Goal: Task Accomplishment & Management: Use online tool/utility

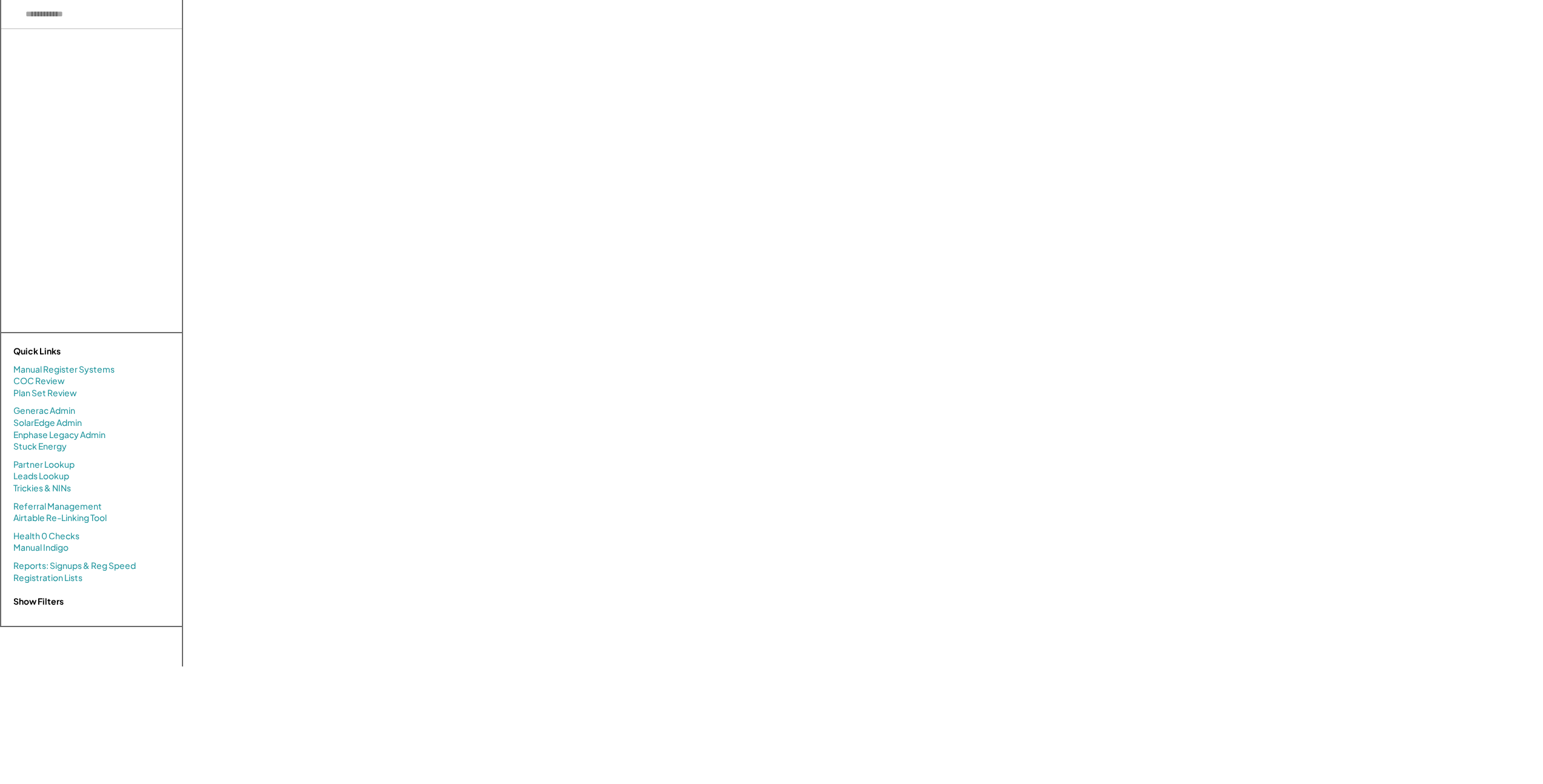
click at [374, 181] on div "USER INFO Not Signed Up Yet Open User Functions ↓ SYSTEM BASICS & DETAILS No Pl…" at bounding box center [869, 334] width 1348 height 667
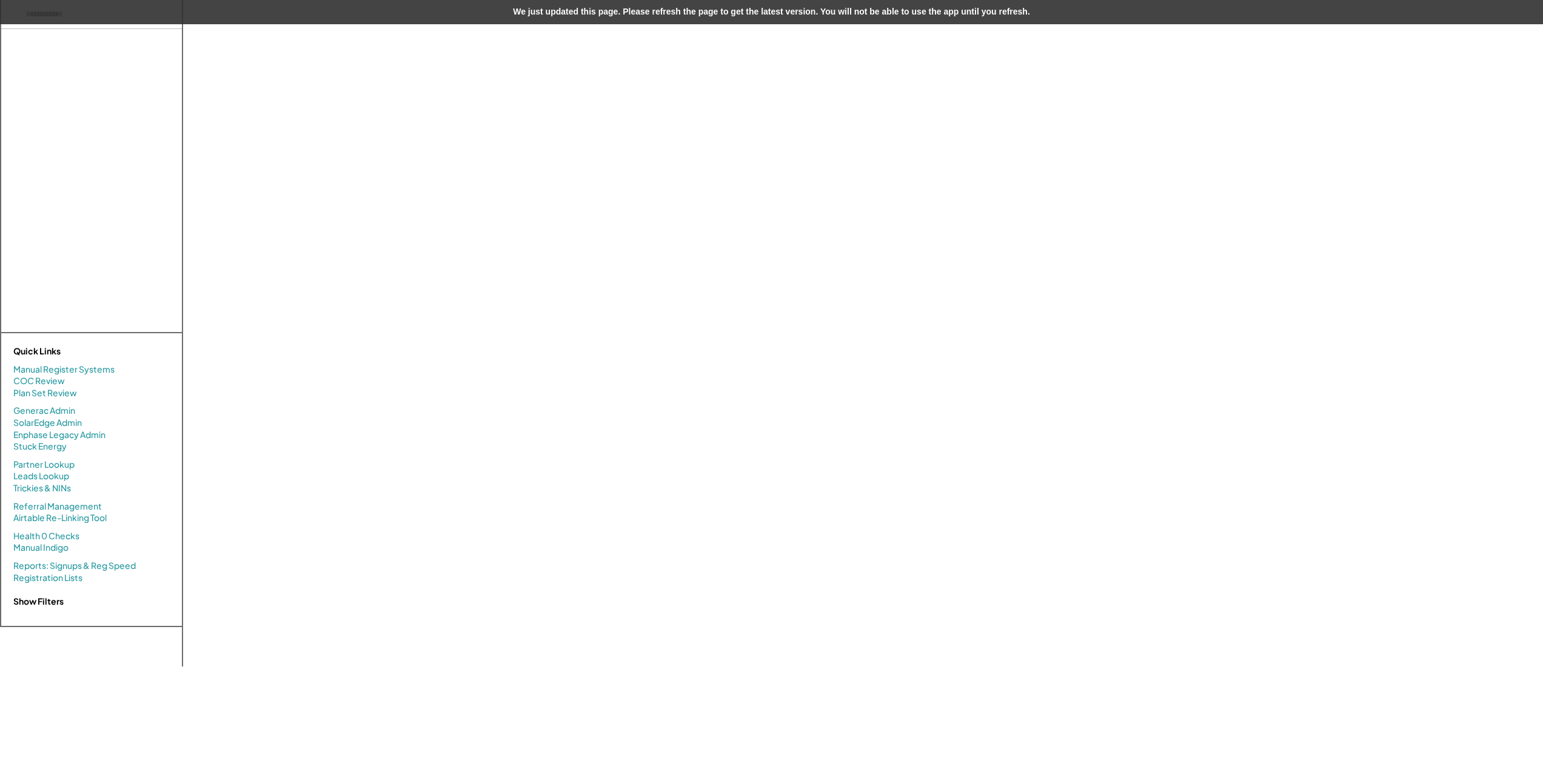
click at [739, 242] on div "USER INFO Not Signed Up Yet Open User Functions ↓ SYSTEM BASICS & DETAILS No Pl…" at bounding box center [869, 334] width 1348 height 667
click at [437, 21] on div "We just updated this page. Please refresh the page to get the latest version. Y…" at bounding box center [772, 12] width 1543 height 24
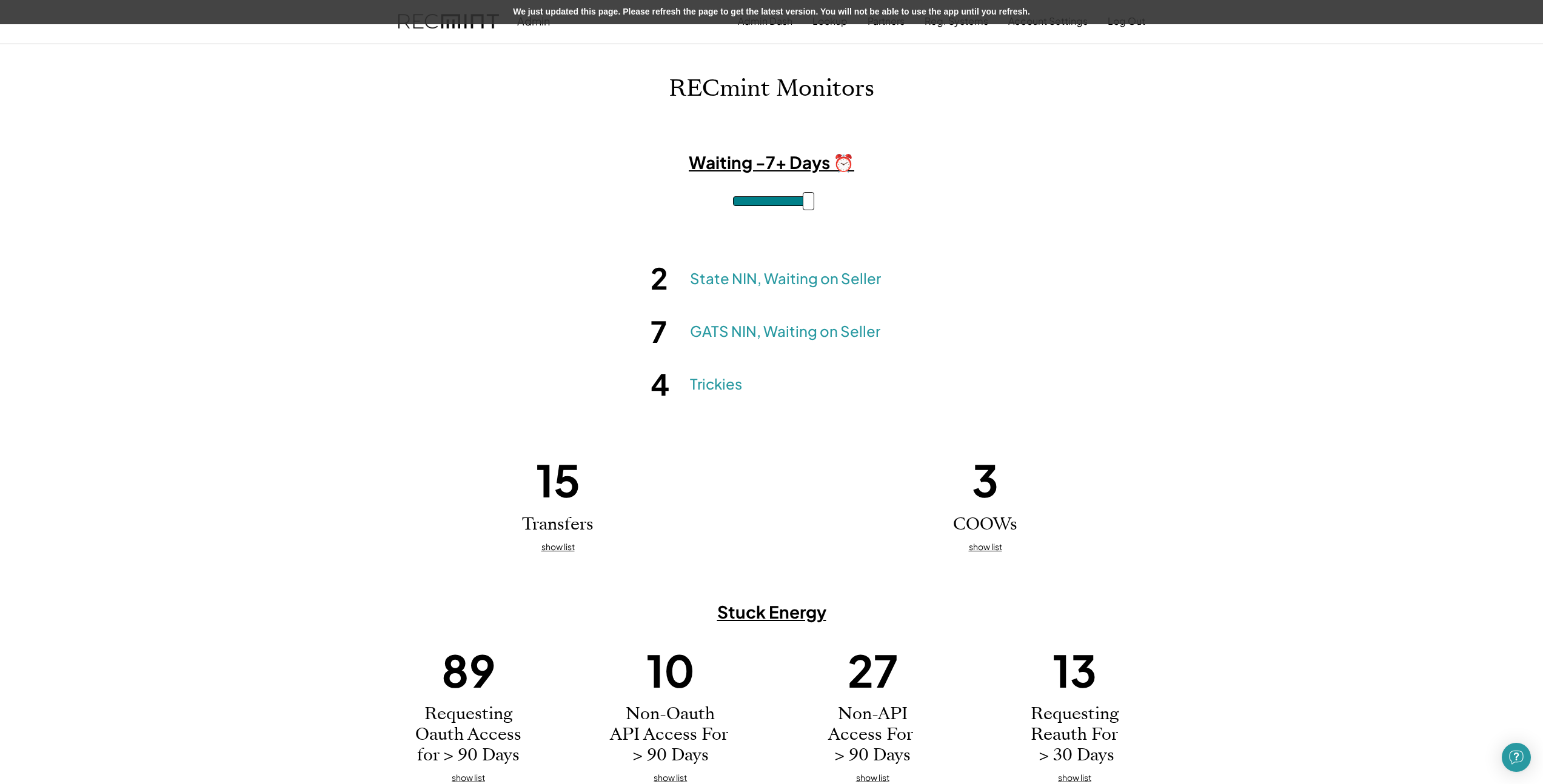
click at [563, 9] on div "We just updated this page. Please refresh the page to get the latest version. Y…" at bounding box center [772, 12] width 1543 height 24
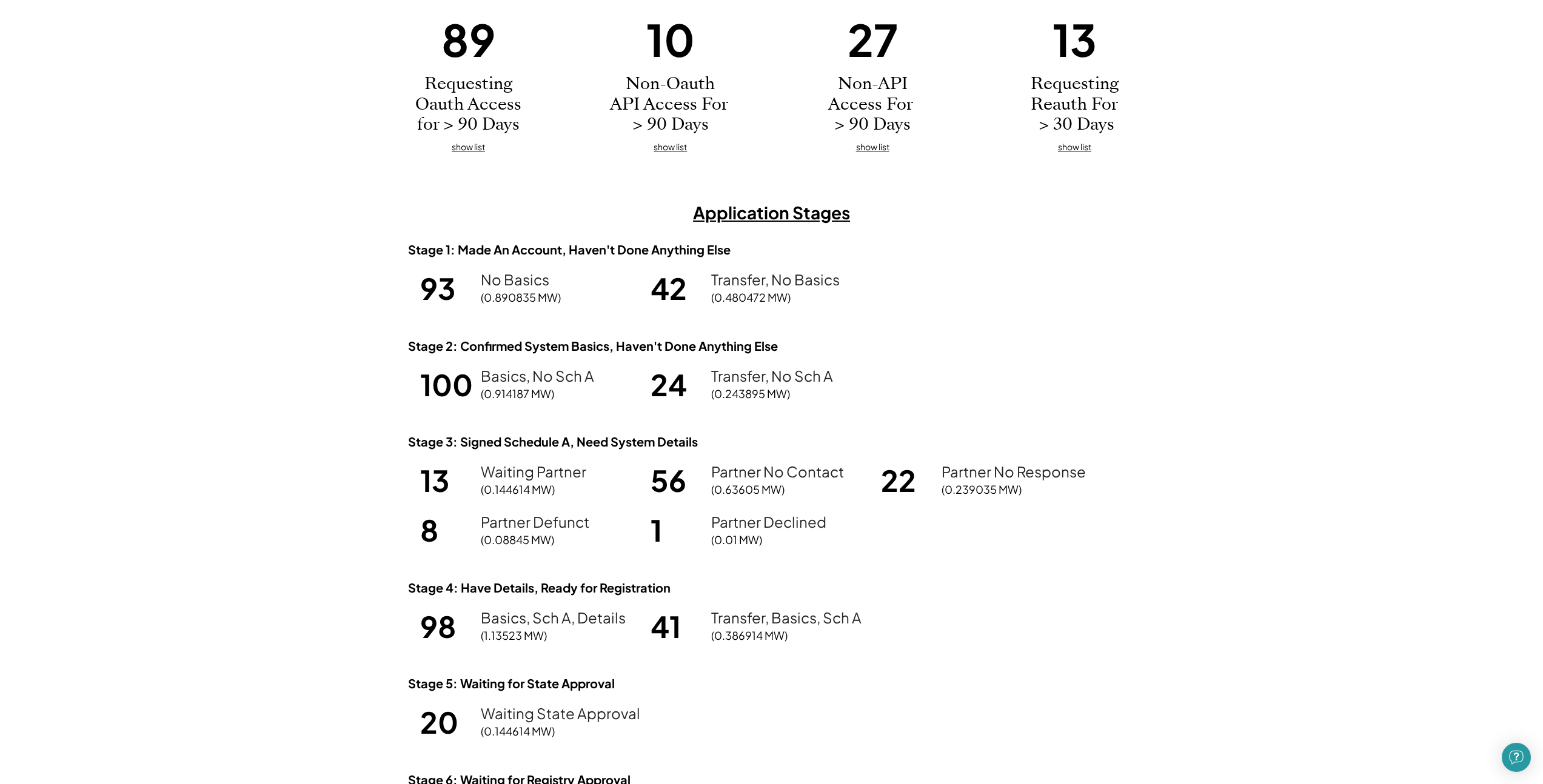
scroll to position [704, 0]
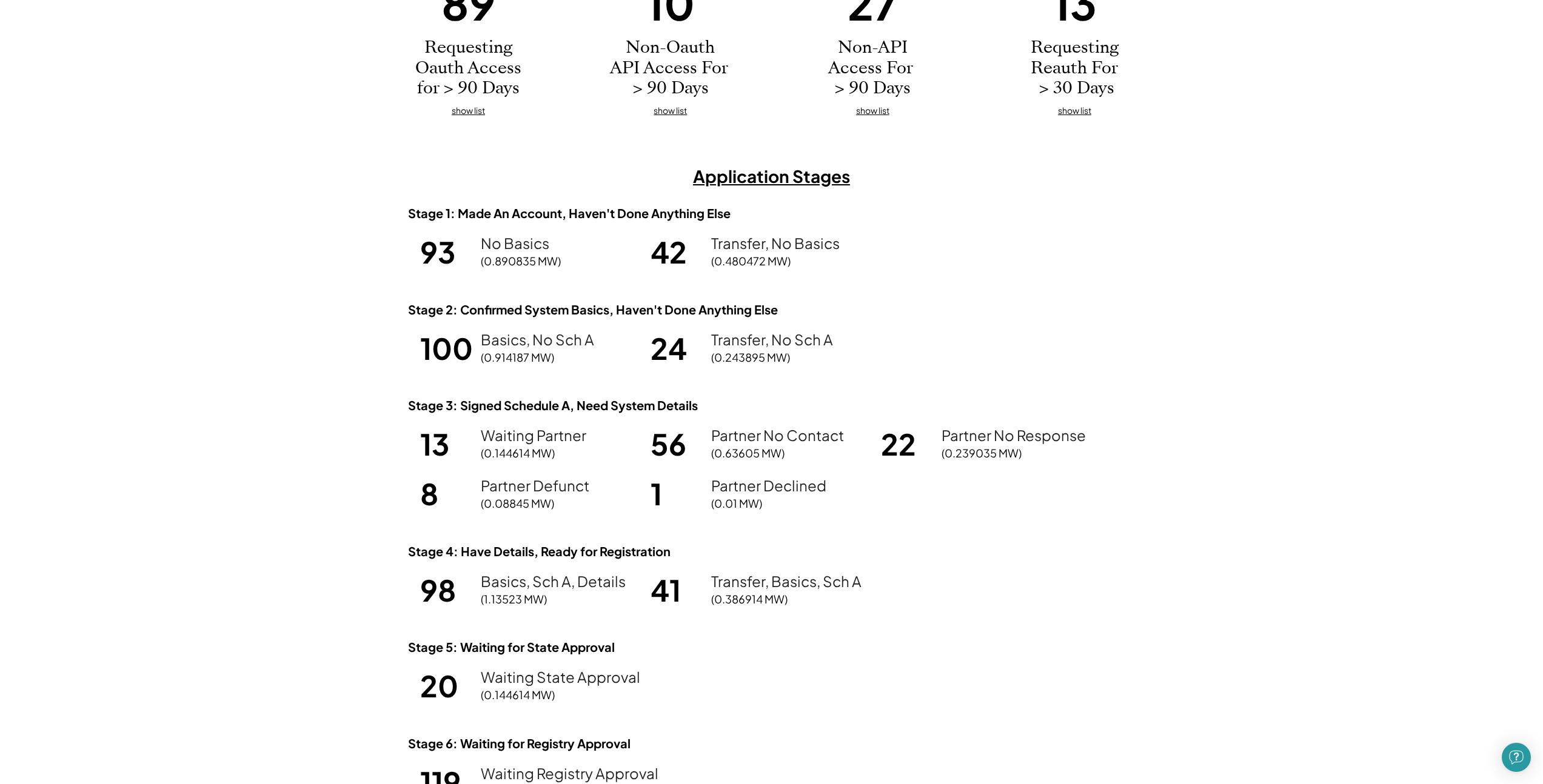
click at [932, 554] on div "Stage 1: Made An Account, Haven't Done Anything Else 93 No Basics (0.890835 MW)…" at bounding box center [772, 563] width 728 height 716
click at [904, 555] on div "Stage 1: Made An Account, Haven't Done Anything Else 93 No Basics (0.890835 MW)…" at bounding box center [772, 563] width 728 height 716
click at [825, 543] on div "Stage 1: Made An Account, Haven't Done Anything Else 93 No Basics (0.890835 MW)…" at bounding box center [772, 563] width 728 height 716
click at [762, 555] on div "Stage 1: Made An Account, Haven't Done Anything Else 93 No Basics (0.890835 MW)…" at bounding box center [772, 563] width 728 height 716
click at [555, 578] on div "Basics, Sch A, Details" at bounding box center [554, 581] width 145 height 15
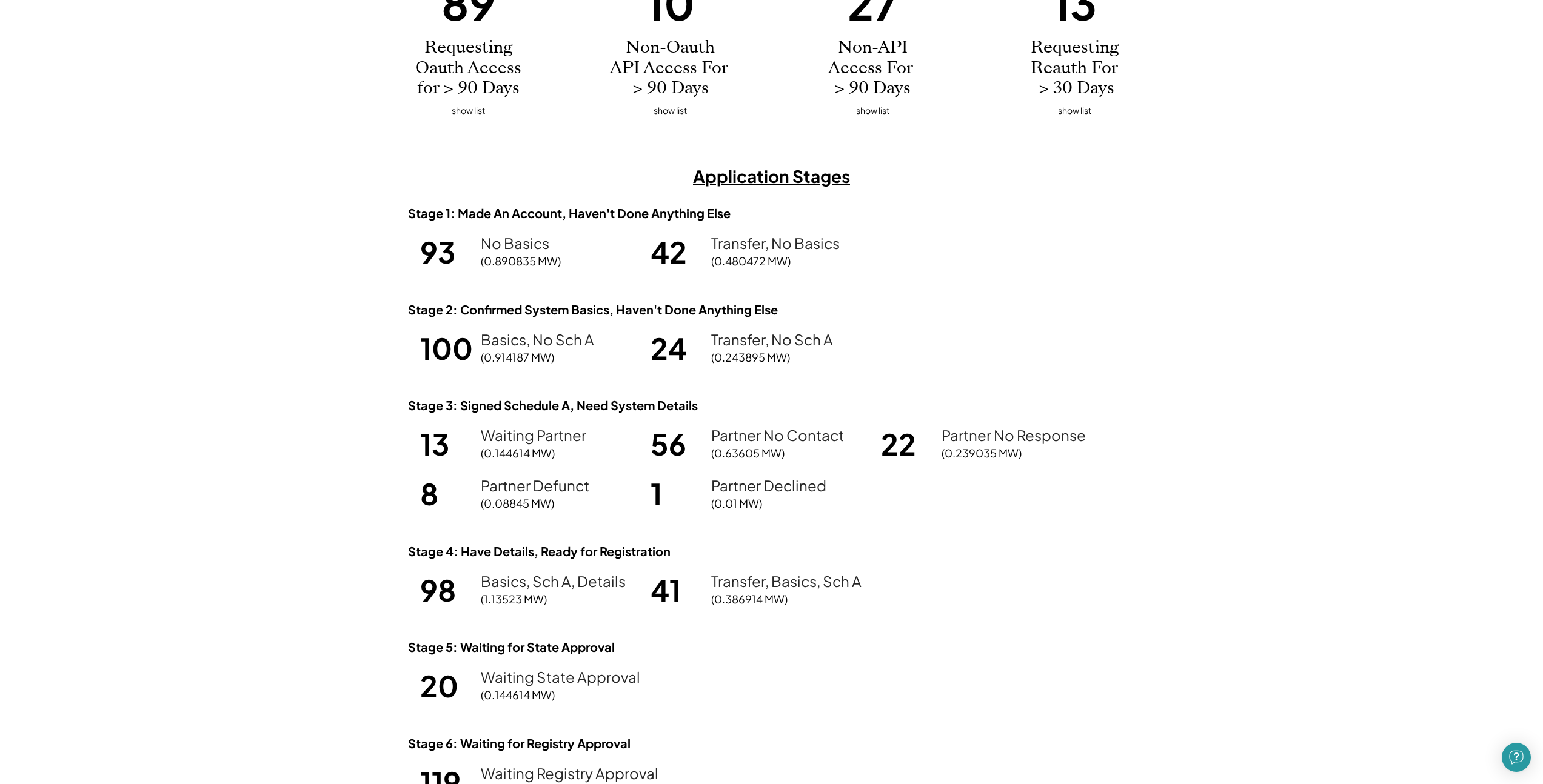
click at [479, 593] on div "98 Basics, Sch A, Details (1.13523 MW)" at bounding box center [532, 590] width 225 height 38
click at [457, 594] on h1 "98" at bounding box center [447, 590] width 54 height 38
click at [392, 584] on div "RECmint Monitors Waiting -7+ Days ⏰ 2 State NIN, Waiting on Seller (0.017915 MW…" at bounding box center [772, 146] width 1543 height 1550
click at [435, 590] on h1 "98" at bounding box center [447, 590] width 54 height 38
drag, startPoint x: 448, startPoint y: 590, endPoint x: 522, endPoint y: 590, distance: 74.0
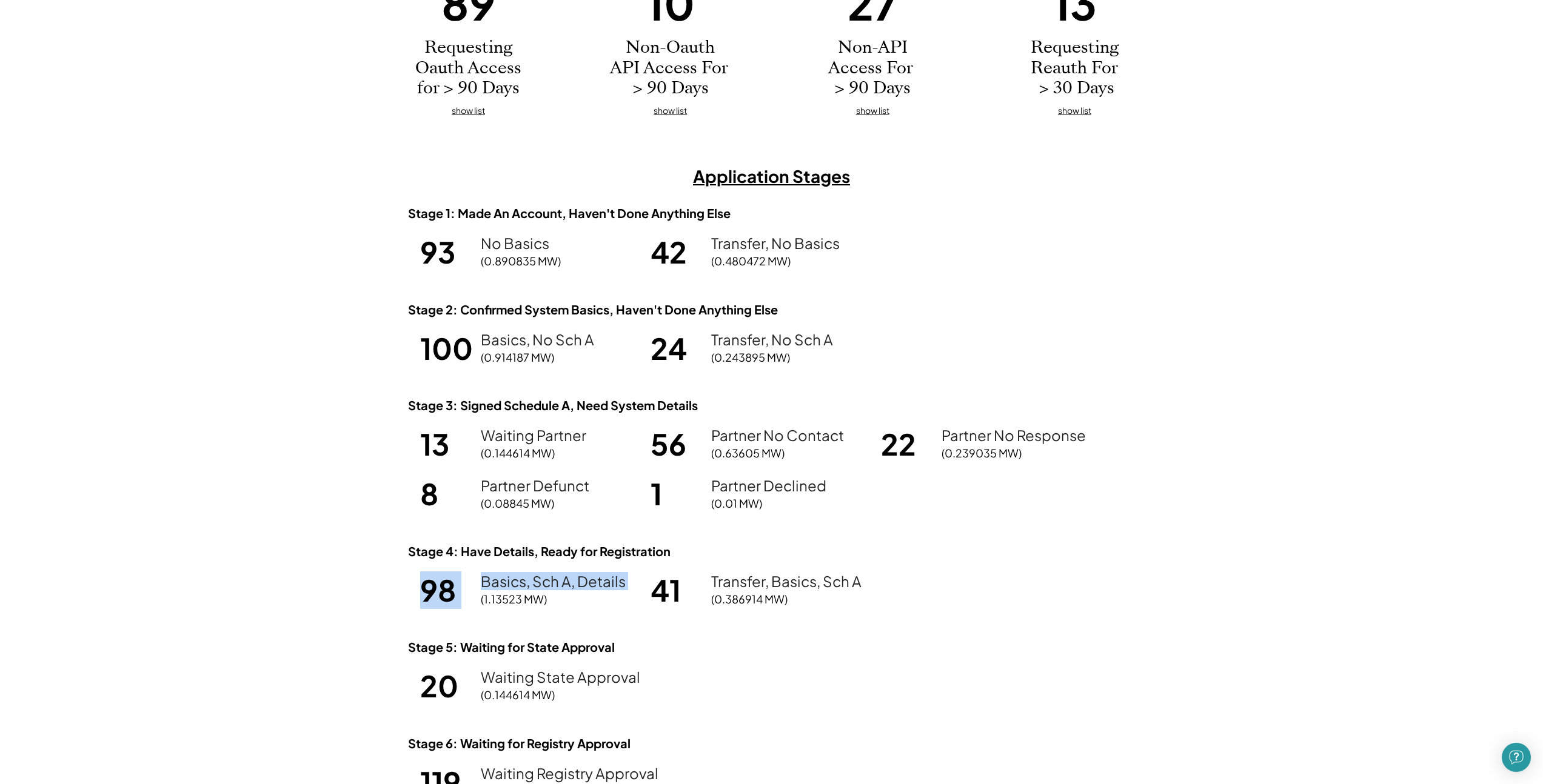
click at [522, 590] on div "98 Basics, Sch A, Details (1.13523 MW)" at bounding box center [532, 590] width 225 height 38
click at [625, 593] on div "Basics, Sch A, Details (1.13523 MW)" at bounding box center [563, 590] width 163 height 33
click at [426, 580] on h1 "98" at bounding box center [447, 590] width 54 height 38
click at [434, 593] on h1 "98" at bounding box center [447, 590] width 54 height 38
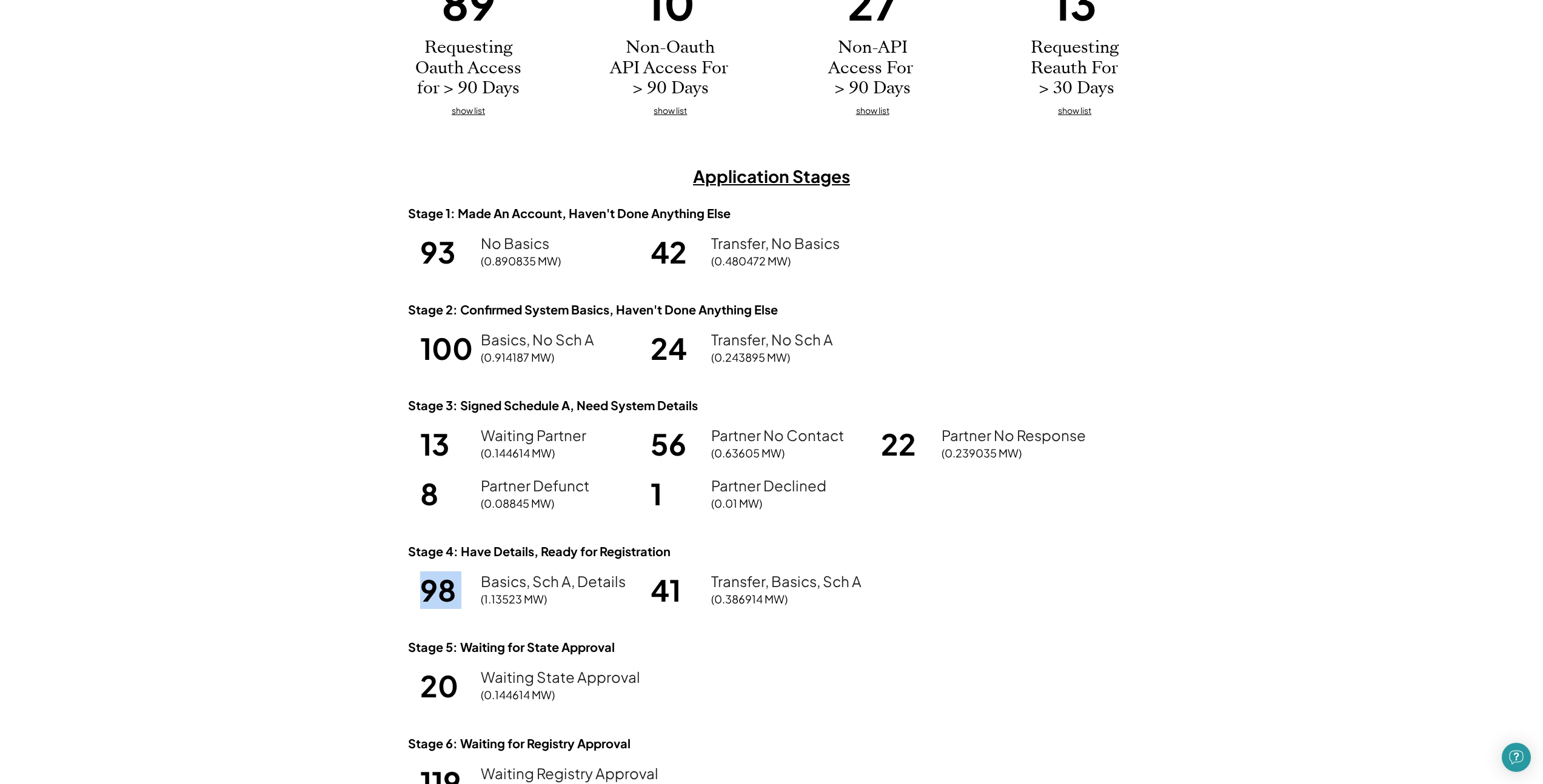
click at [434, 593] on h1 "98" at bounding box center [447, 590] width 54 height 38
click at [541, 582] on div "Basics, Sch A, Details" at bounding box center [554, 581] width 145 height 15
click at [540, 582] on div "Basics, Sch A, Details" at bounding box center [554, 581] width 145 height 15
click at [529, 584] on div "Basics, Sch A, Details" at bounding box center [554, 581] width 145 height 15
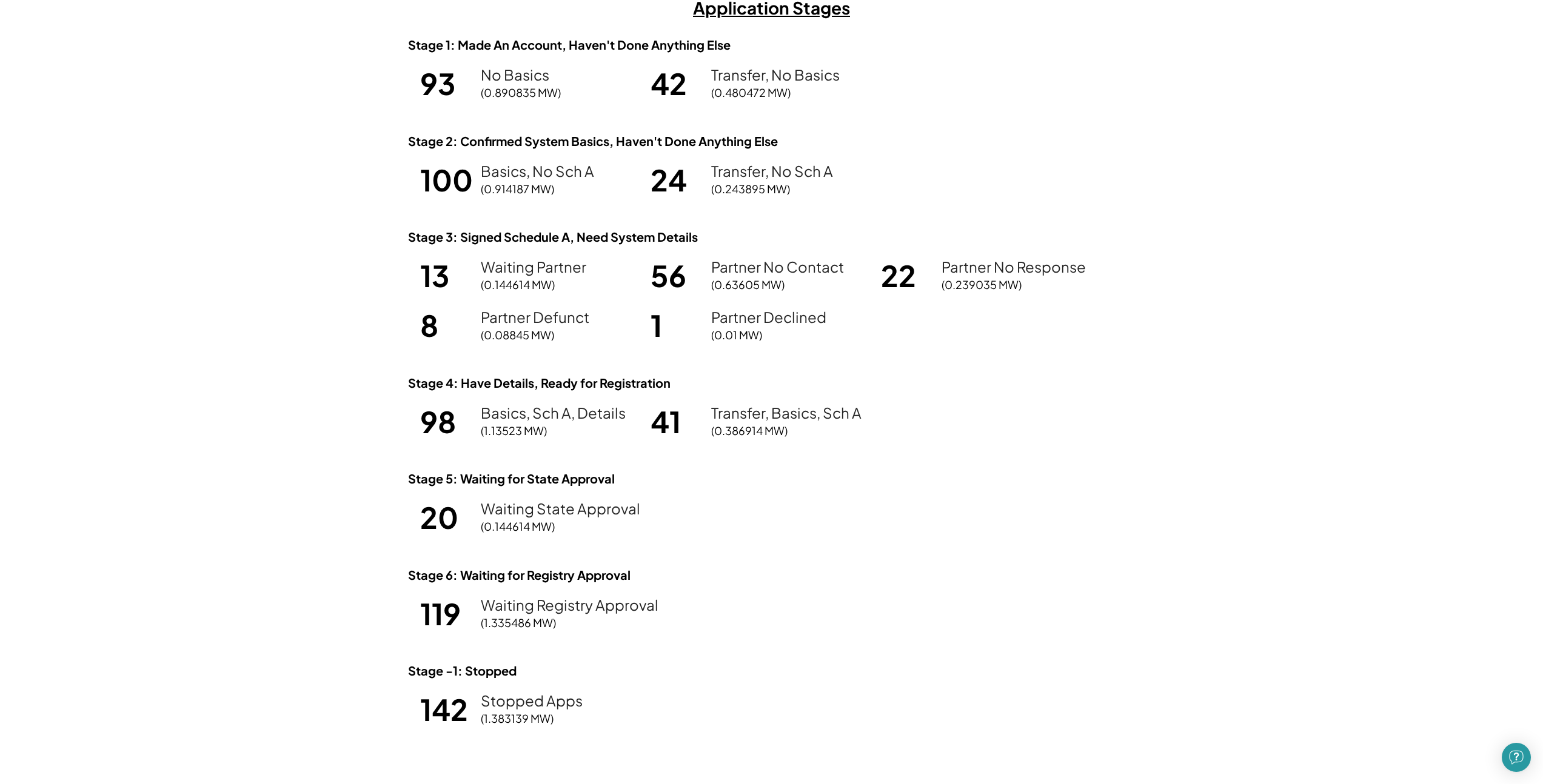
scroll to position [873, 0]
click at [800, 544] on div "Stage 1: Made An Account, Haven't Done Anything Else 93 No Basics (0.890835 MW)…" at bounding box center [772, 394] width 728 height 716
click at [799, 545] on div "Stage 1: Made An Account, Haven't Done Anything Else 93 No Basics (0.890835 MW)…" at bounding box center [772, 394] width 728 height 716
click at [796, 551] on div "Stage 1: Made An Account, Haven't Done Anything Else 93 No Basics (0.890835 MW)…" at bounding box center [772, 394] width 728 height 716
click at [792, 549] on div "Stage 1: Made An Account, Haven't Done Anything Else 93 No Basics (0.890835 MW)…" at bounding box center [772, 394] width 728 height 716
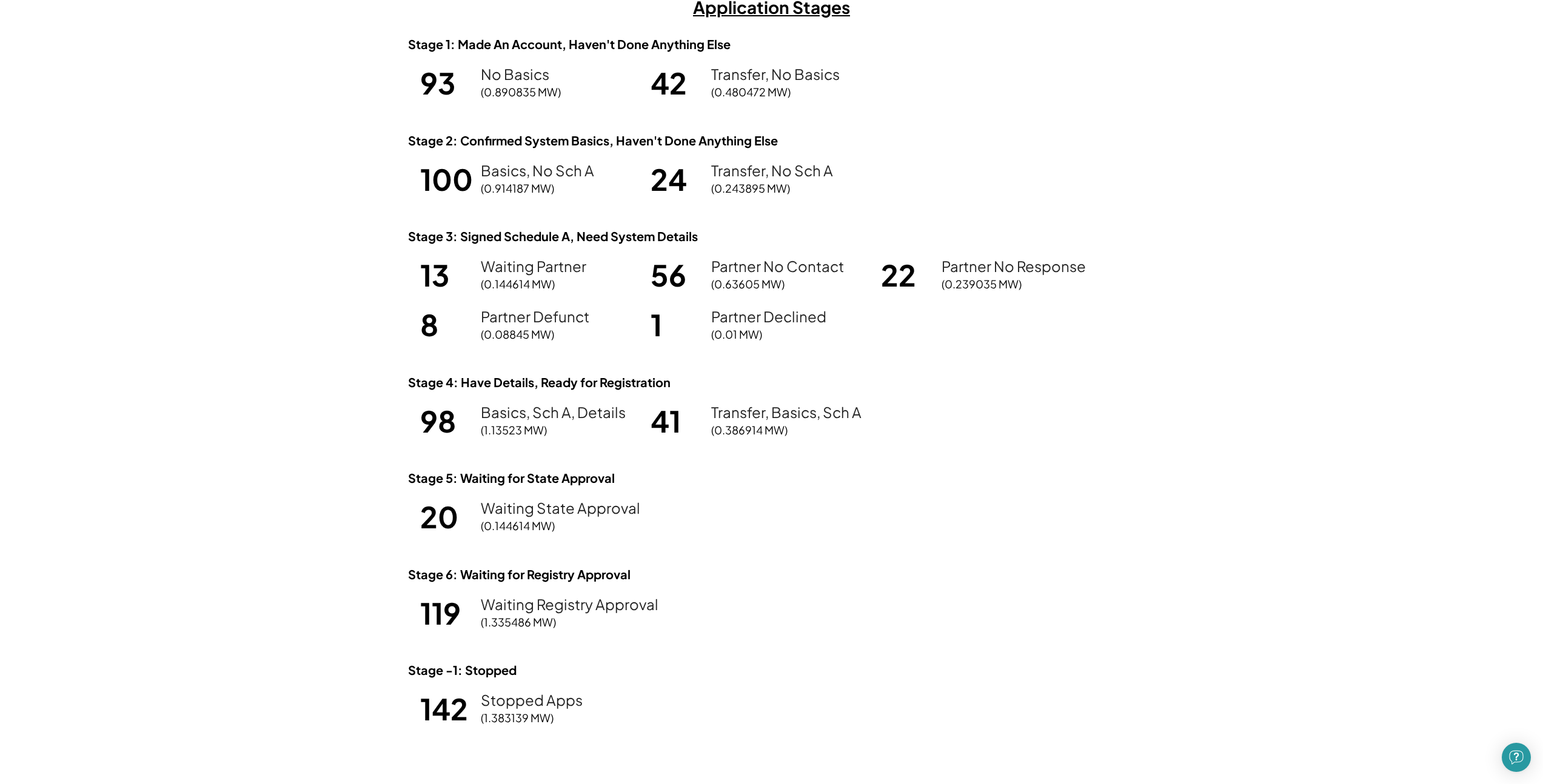
click at [788, 552] on div "Stage 1: Made An Account, Haven't Done Anything Else 93 No Basics (0.890835 MW)…" at bounding box center [772, 394] width 728 height 716
click at [786, 554] on div "Stage 1: Made An Account, Haven't Done Anything Else 93 No Basics (0.890835 MW)…" at bounding box center [772, 394] width 728 height 716
click at [787, 552] on div "Stage 1: Made An Account, Haven't Done Anything Else 93 No Basics (0.890835 MW)…" at bounding box center [772, 394] width 728 height 716
click at [787, 550] on div "Stage 1: Made An Account, Haven't Done Anything Else 93 No Basics (0.890835 MW)…" at bounding box center [772, 394] width 728 height 716
click at [787, 549] on div "Stage 1: Made An Account, Haven't Done Anything Else 93 No Basics (0.890835 MW)…" at bounding box center [772, 394] width 728 height 716
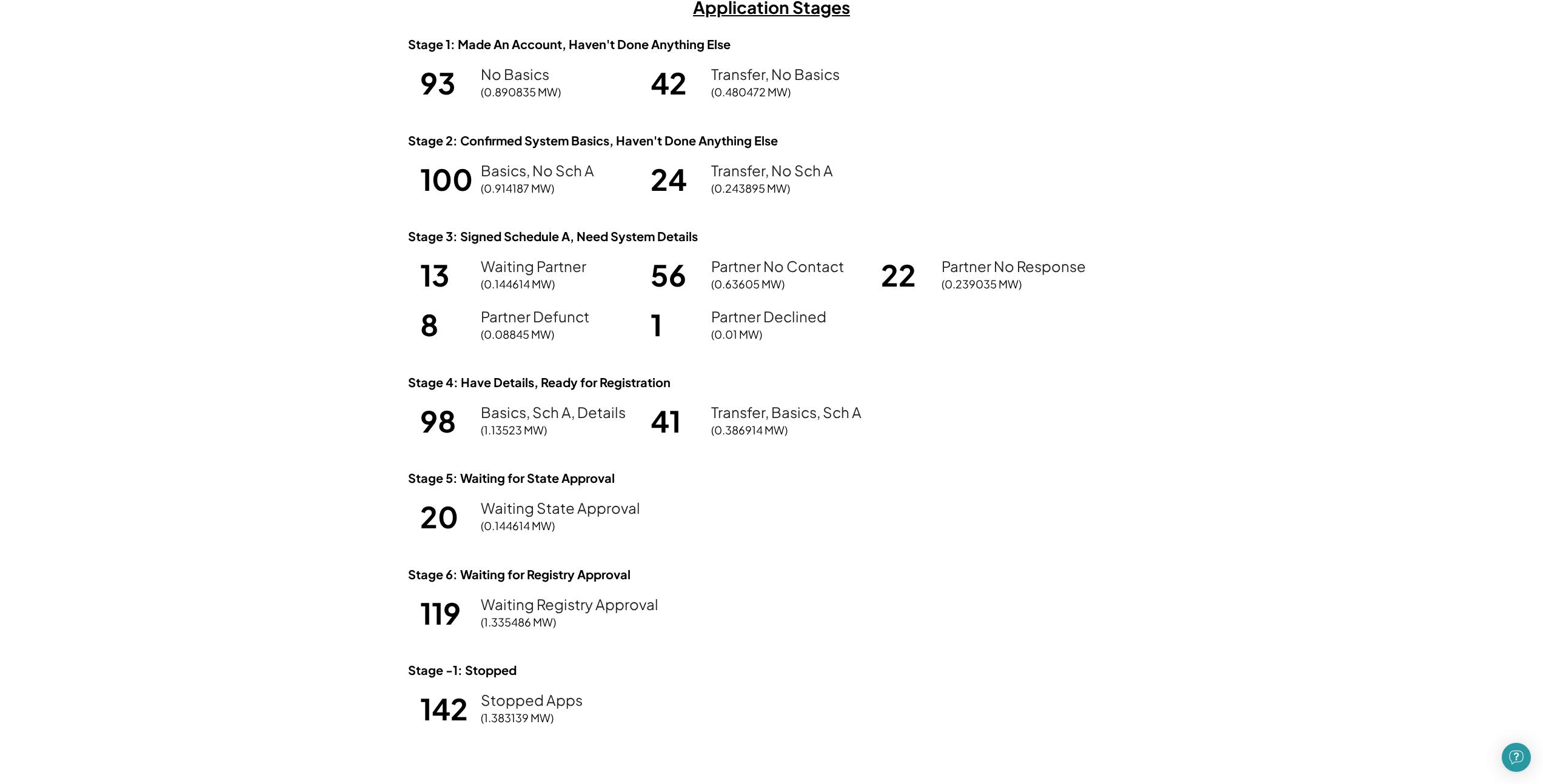
click at [790, 545] on div "Stage 1: Made An Account, Haven't Done Anything Else 93 No Basics (0.890835 MW)…" at bounding box center [772, 394] width 728 height 716
click at [791, 543] on div "Stage 1: Made An Account, Haven't Done Anything Else 93 No Basics (0.890835 MW)…" at bounding box center [772, 394] width 728 height 716
click at [560, 365] on div "Stage 1: Made An Account, Haven't Done Anything Else 93 No Basics (0.890835 MW)…" at bounding box center [772, 394] width 728 height 716
click at [517, 348] on div "Stage 1: Made An Account, Haven't Done Anything Else 93 No Basics (0.890835 MW)…" at bounding box center [772, 394] width 728 height 716
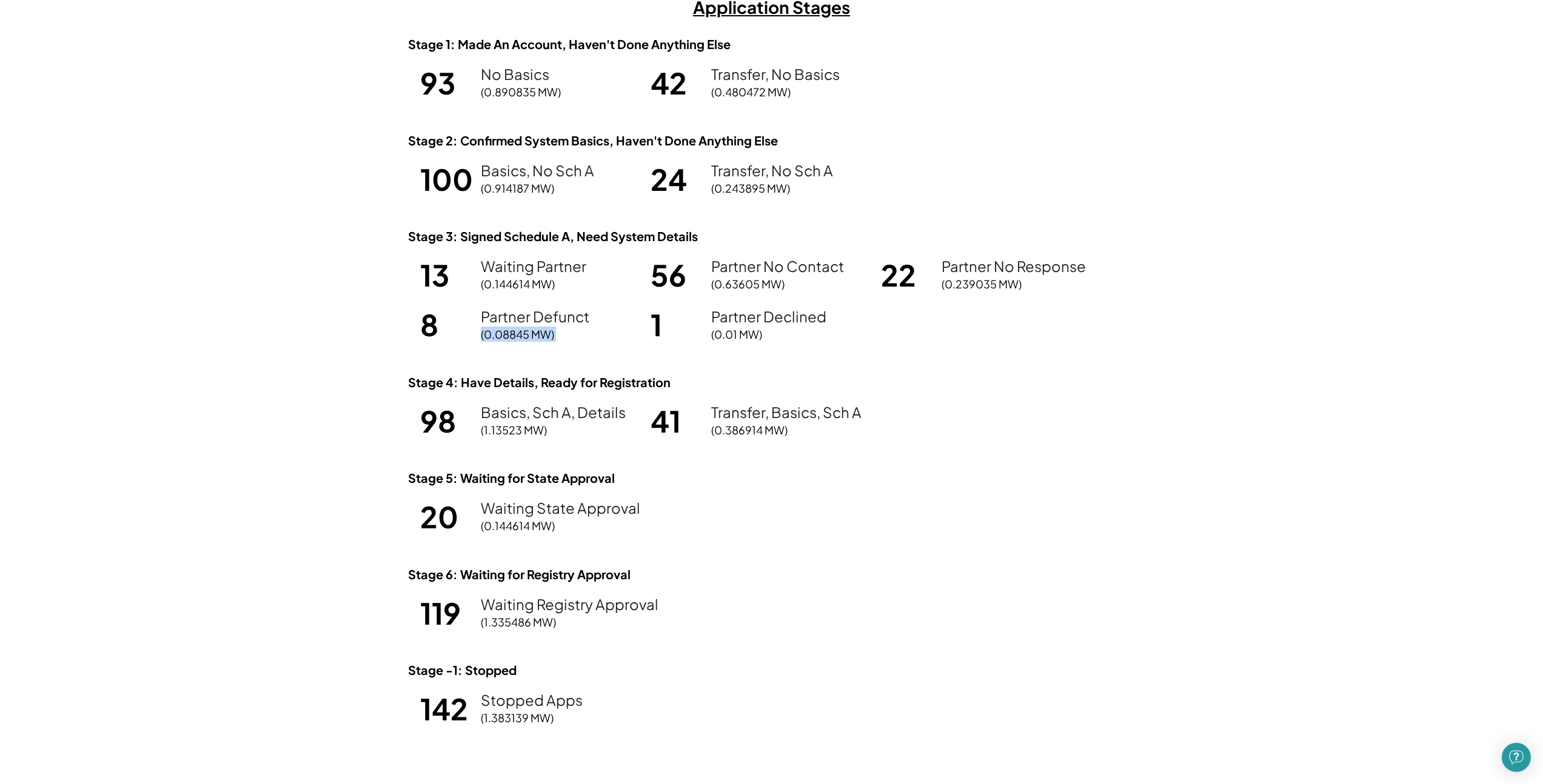
click at [517, 348] on div "Stage 1: Made An Account, Haven't Done Anything Else 93 No Basics (0.890835 MW)…" at bounding box center [772, 394] width 728 height 716
click at [475, 352] on div "Stage 1: Made An Account, Haven't Done Anything Else 93 No Basics (0.890835 MW)…" at bounding box center [772, 394] width 728 height 716
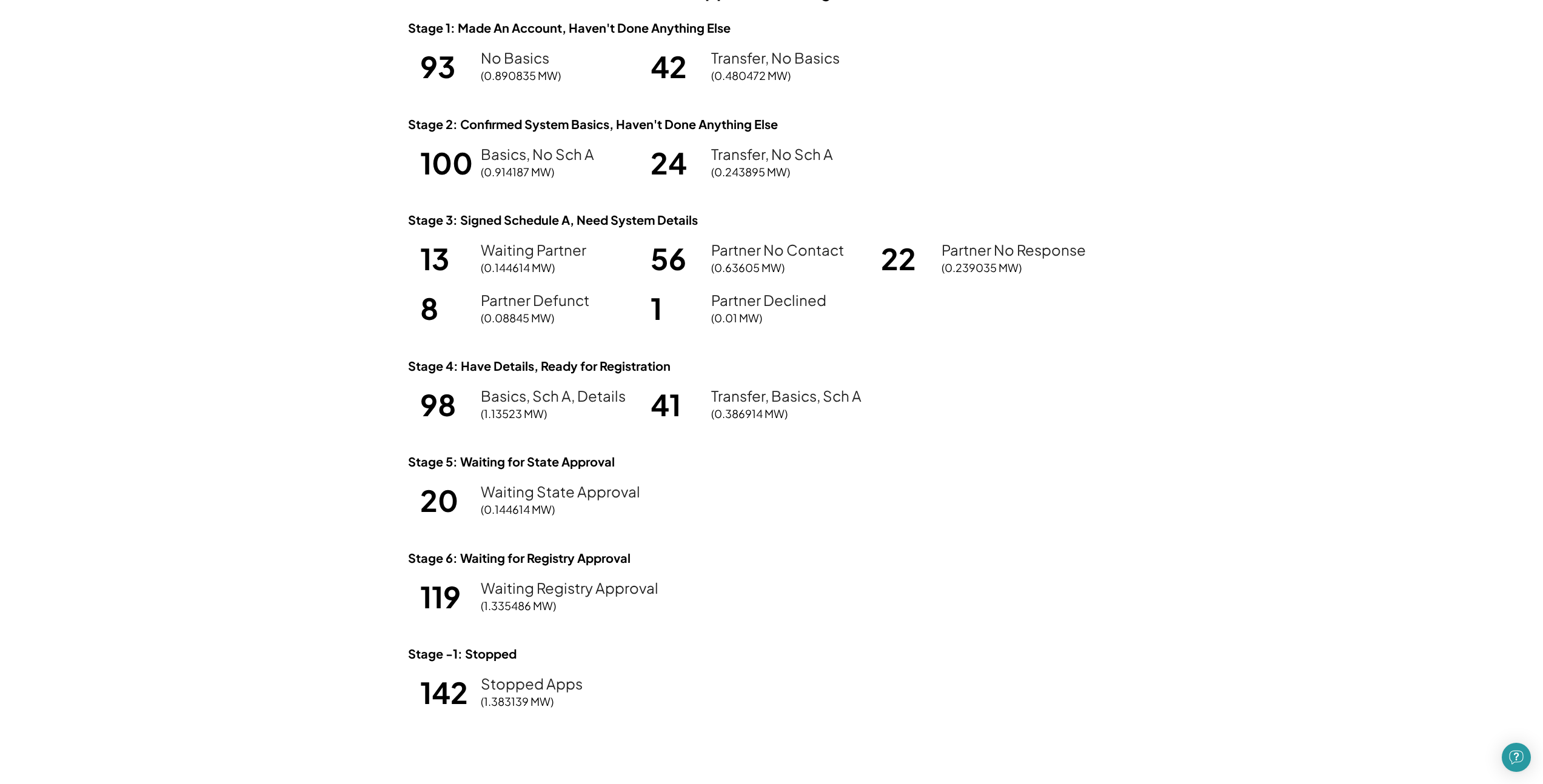
scroll to position [889, 0]
click at [1017, 460] on div "Stage 1: Made An Account, Haven't Done Anything Else 93 No Basics (0.890835 MW)…" at bounding box center [772, 377] width 728 height 716
click at [851, 436] on div "Stage 1: Made An Account, Haven't Done Anything Else 93 No Basics (0.890835 MW)…" at bounding box center [772, 377] width 728 height 716
click at [712, 441] on div "Stage 1: Made An Account, Haven't Done Anything Else 93 No Basics (0.890835 MW)…" at bounding box center [772, 377] width 728 height 716
click at [657, 496] on div "Waiting State Approval (0.144614 MW)" at bounding box center [572, 500] width 182 height 33
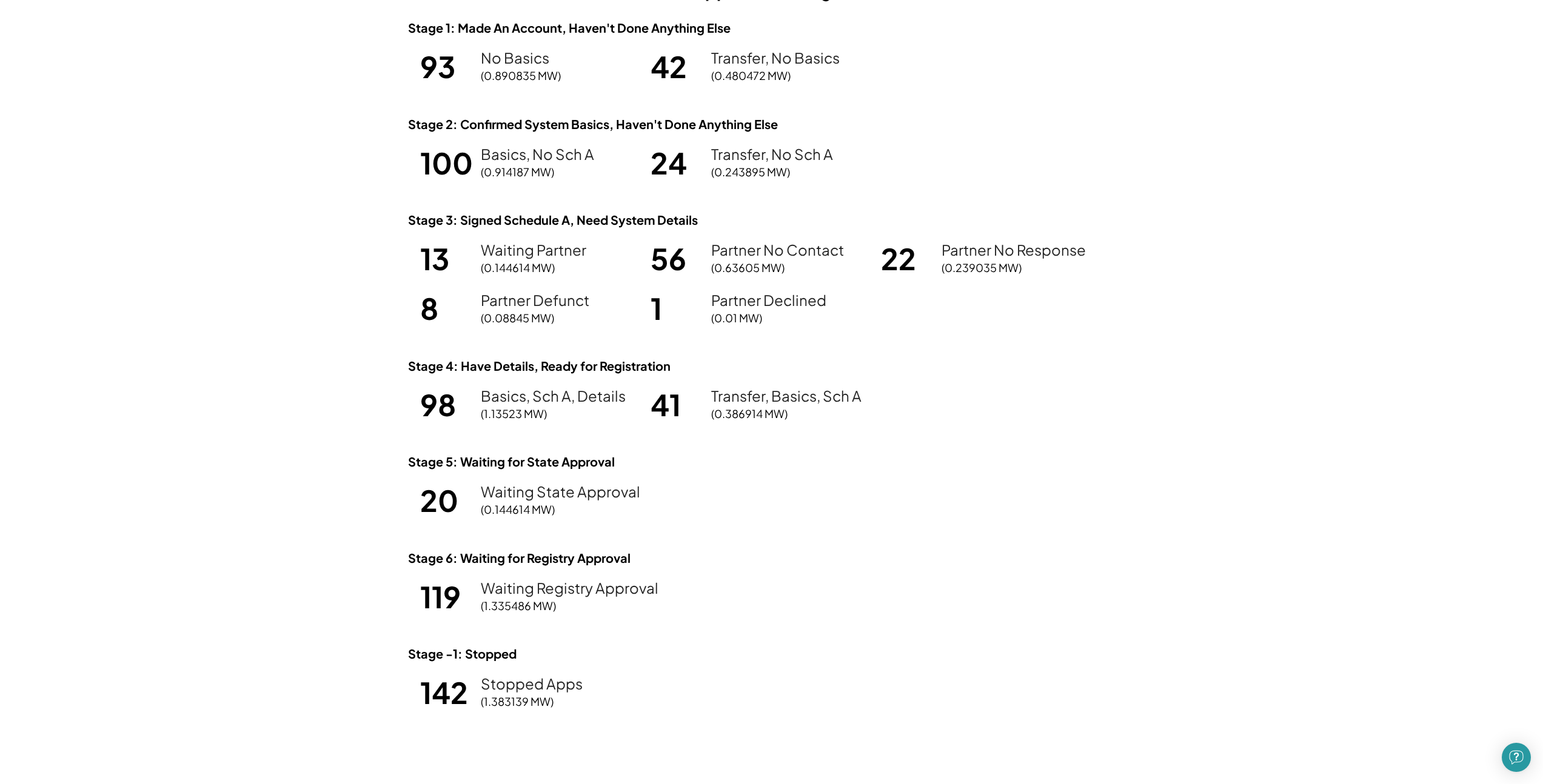
click at [665, 525] on div "Stage 1: Made An Account, Haven't Done Anything Else 93 No Basics (0.890835 MW)…" at bounding box center [772, 377] width 728 height 716
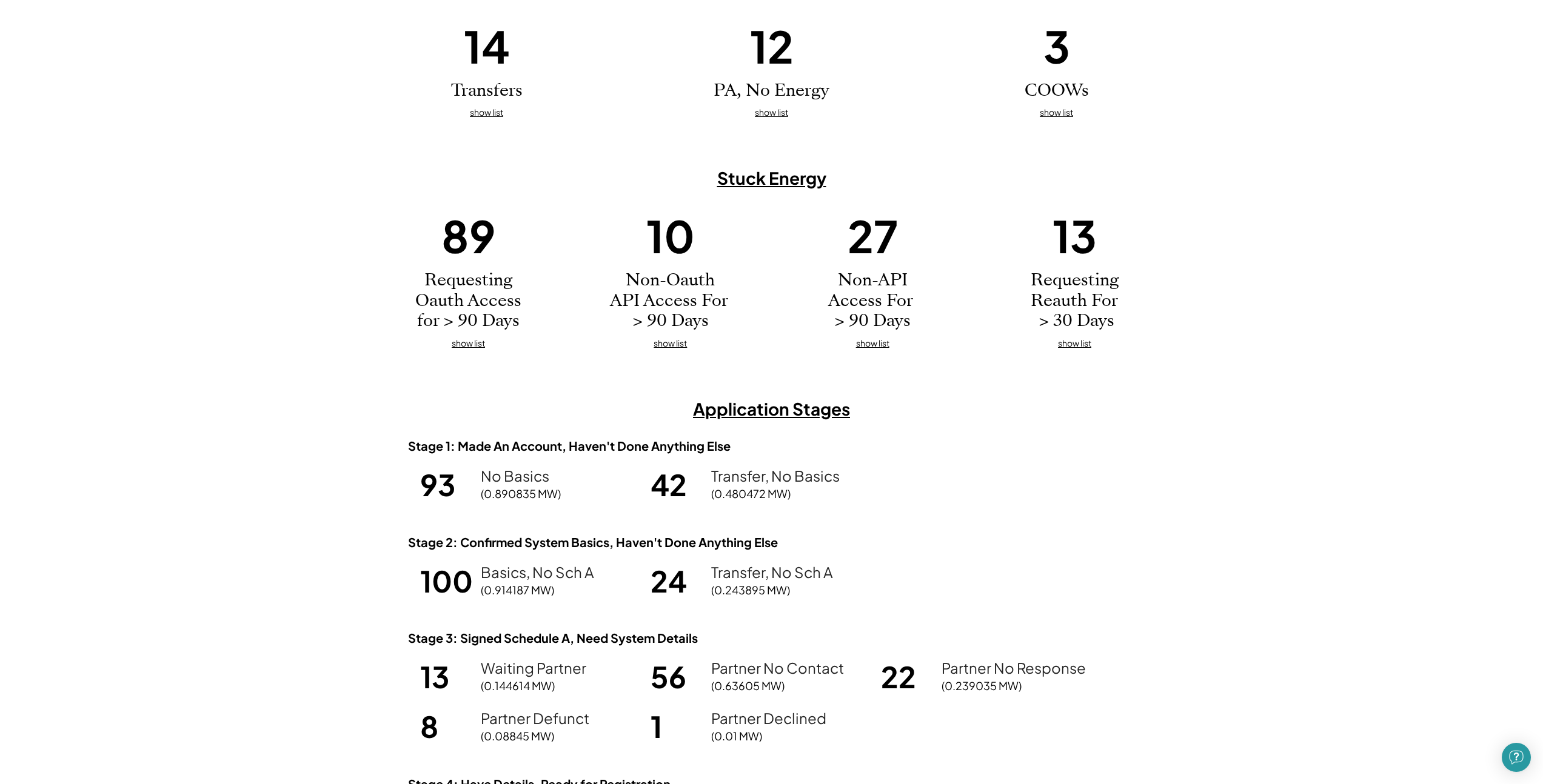
scroll to position [470, 0]
click at [800, 319] on div "89 Requesting Oauth Access for > 90 Days show list 10 Non-Oauth API Access For …" at bounding box center [772, 279] width 728 height 143
click at [751, 304] on div "89 Requesting Oauth Access for > 90 Days show list 10 Non-Oauth API Access For …" at bounding box center [772, 279] width 728 height 143
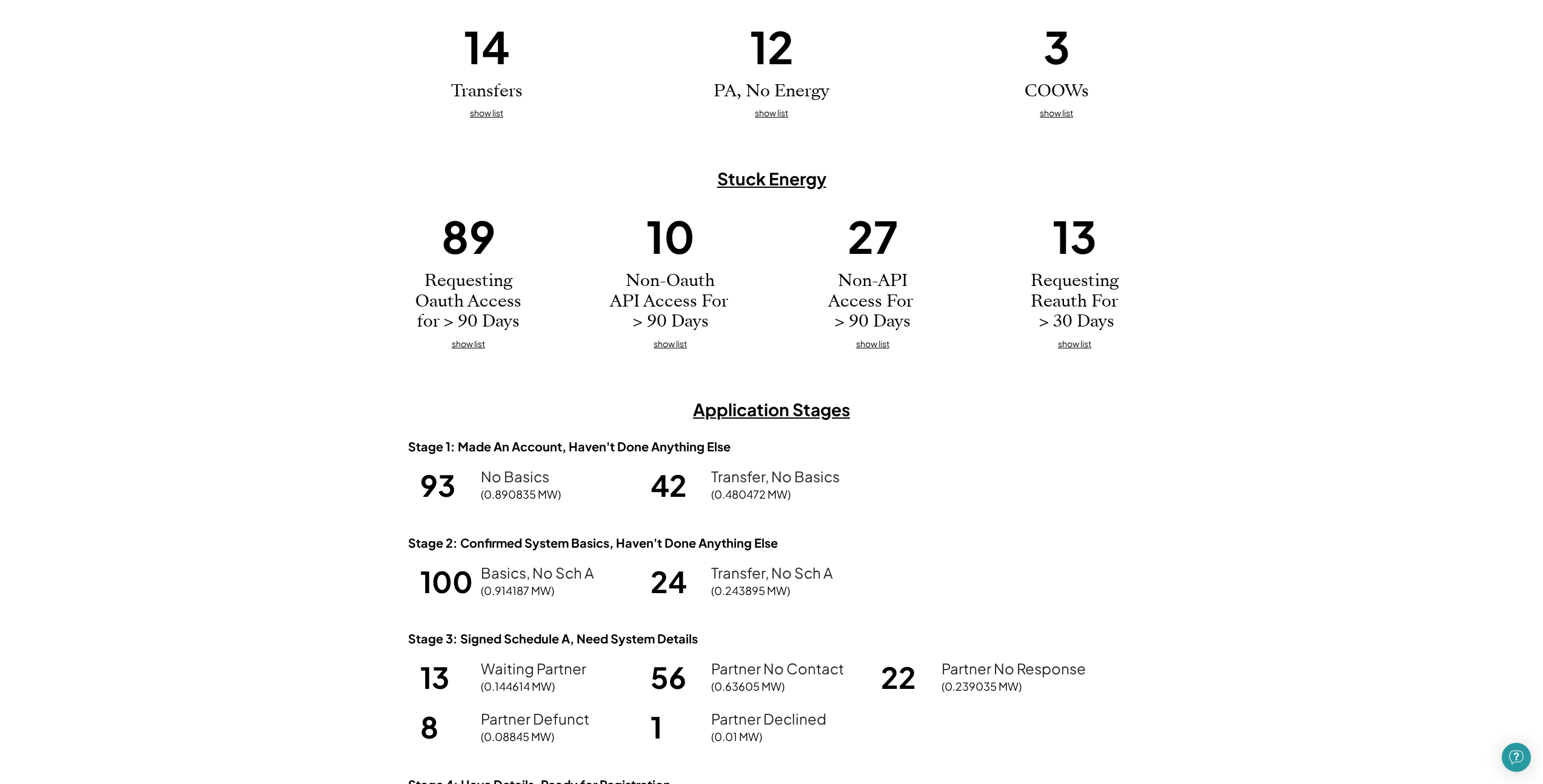
click at [970, 307] on div "89 Requesting Oauth Access for > 90 Days show list 10 Non-Oauth API Access For …" at bounding box center [772, 279] width 728 height 143
click at [966, 305] on div "89 Requesting Oauth Access for > 90 Days show list 10 Non-Oauth API Access For …" at bounding box center [772, 279] width 728 height 143
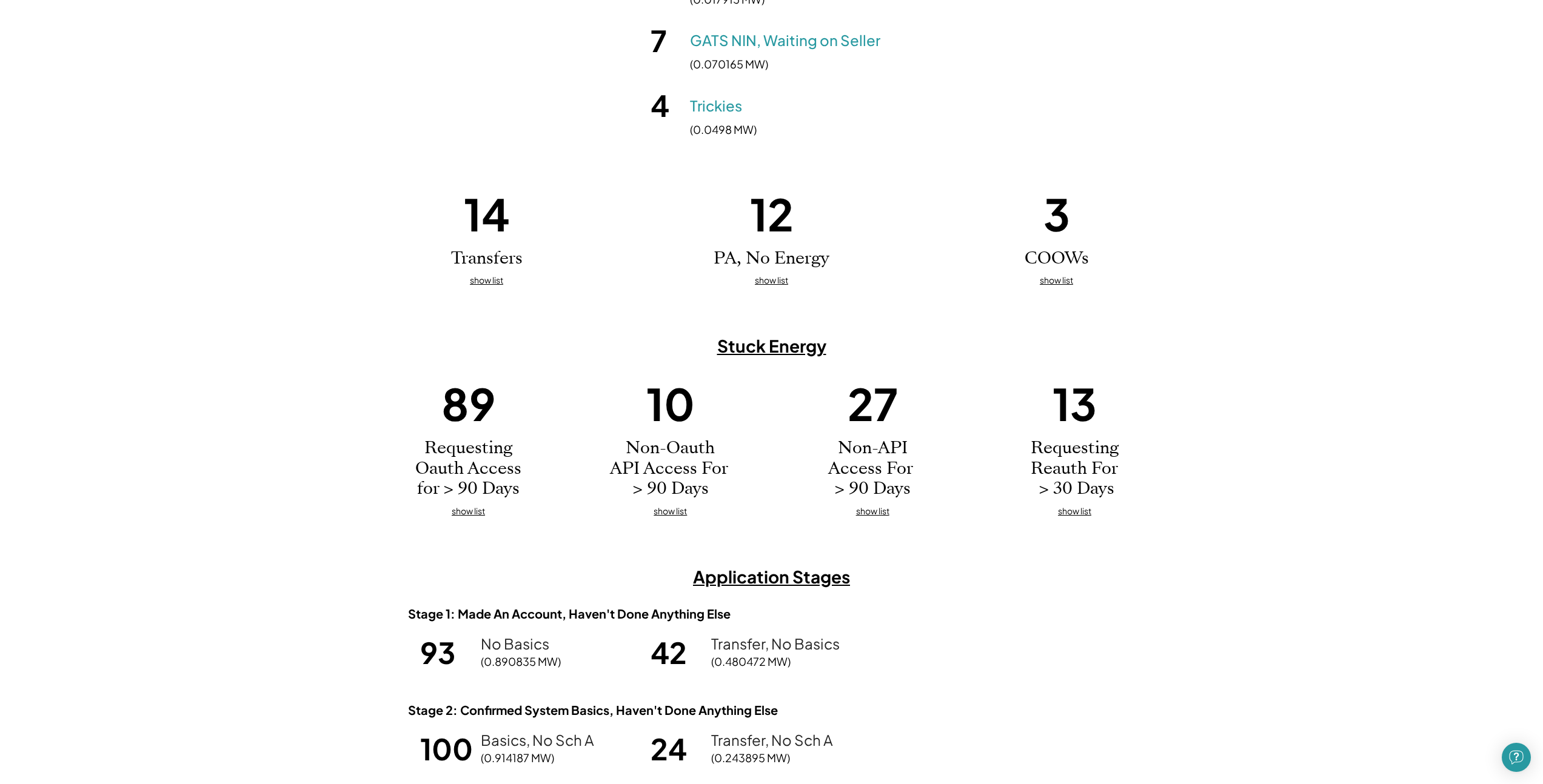
scroll to position [155, 0]
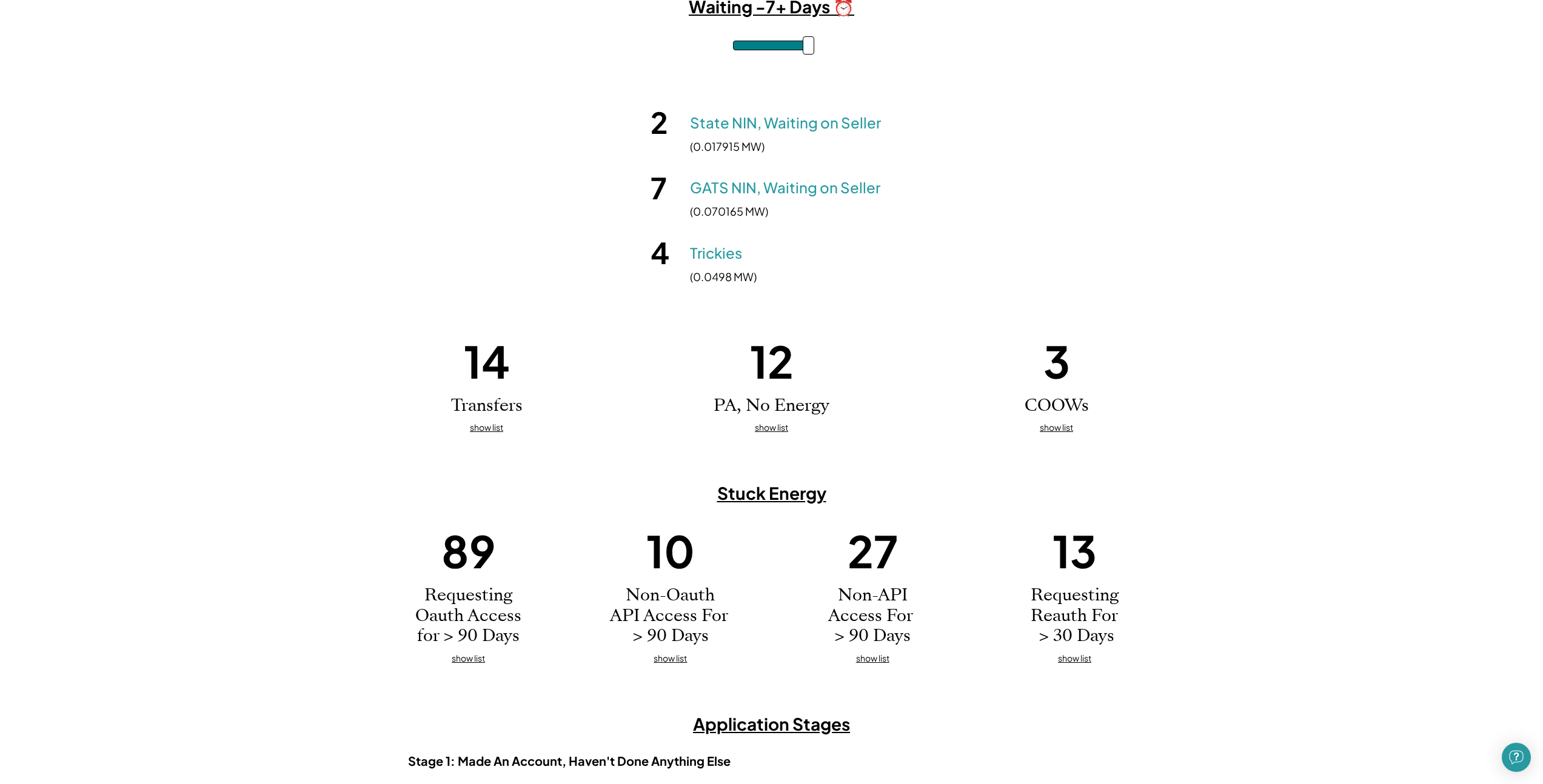
click at [423, 458] on div "RECmint Monitors Waiting -7+ Days ⏰ 2 State NIN, Waiting on Seller (0.017915 MW…" at bounding box center [772, 694] width 1543 height 1550
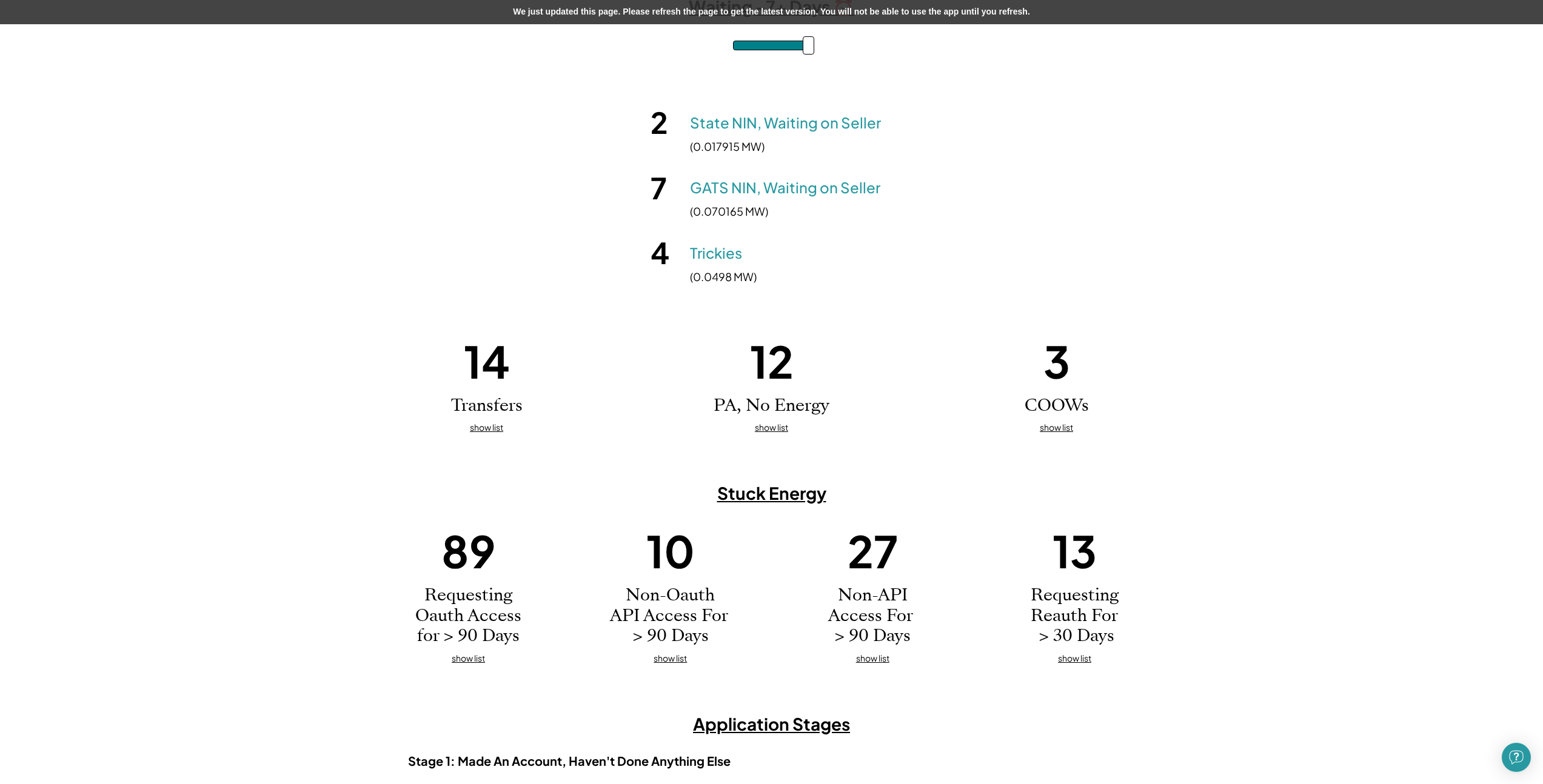
click at [478, 431] on u "show list" at bounding box center [487, 427] width 34 height 11
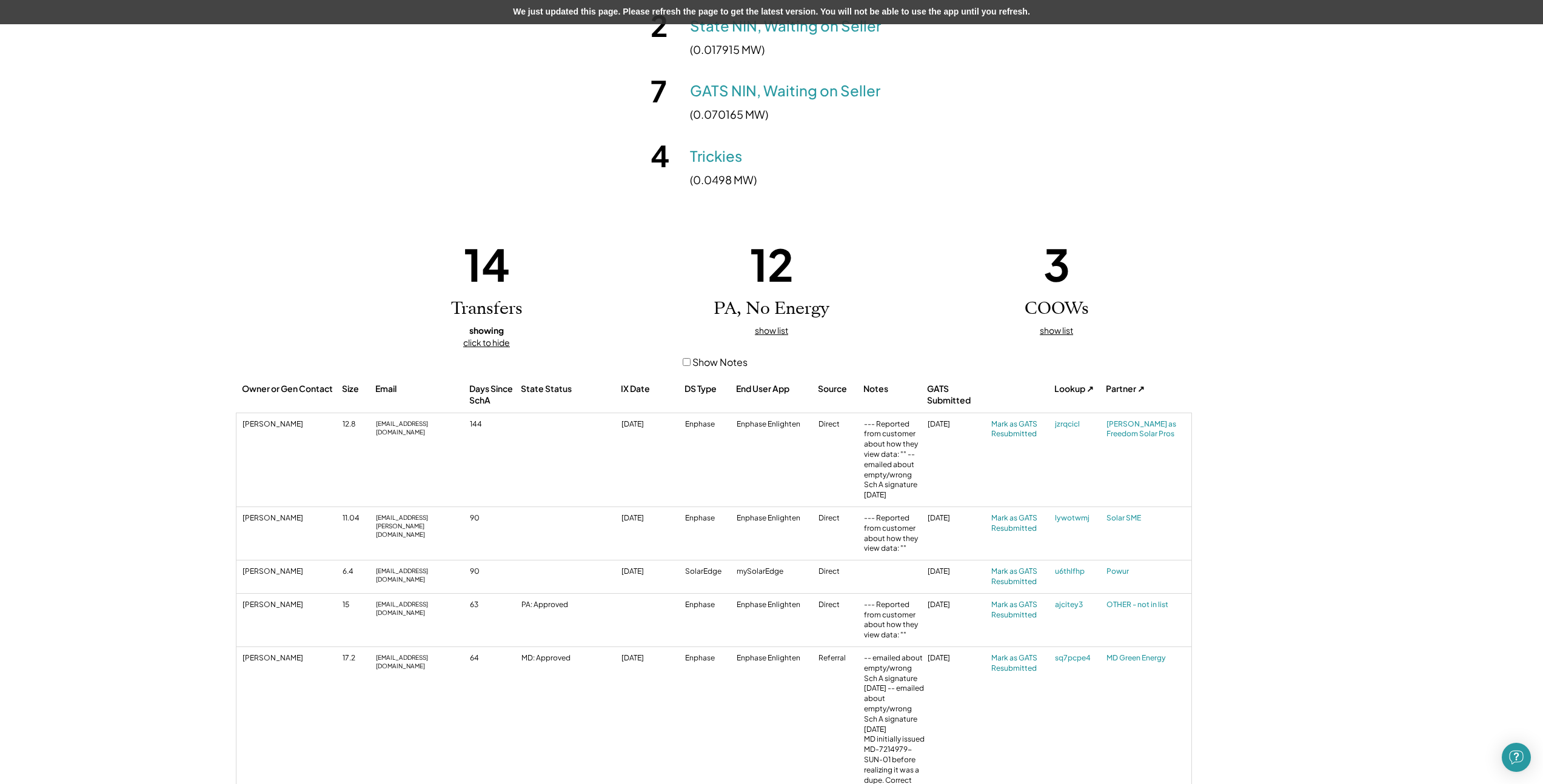
scroll to position [318, 0]
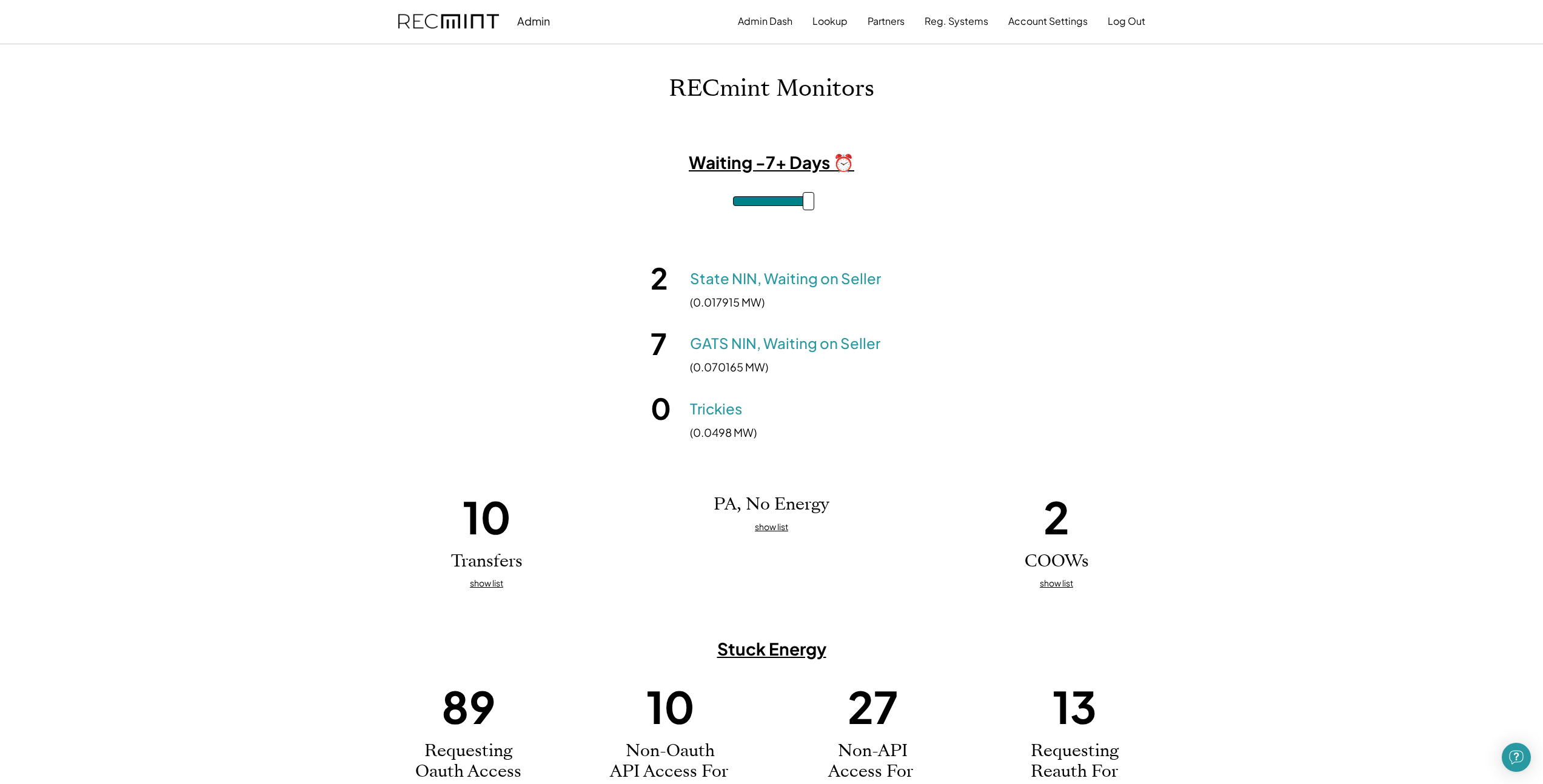
drag, startPoint x: 805, startPoint y: 205, endPoint x: 840, endPoint y: 210, distance: 35.4
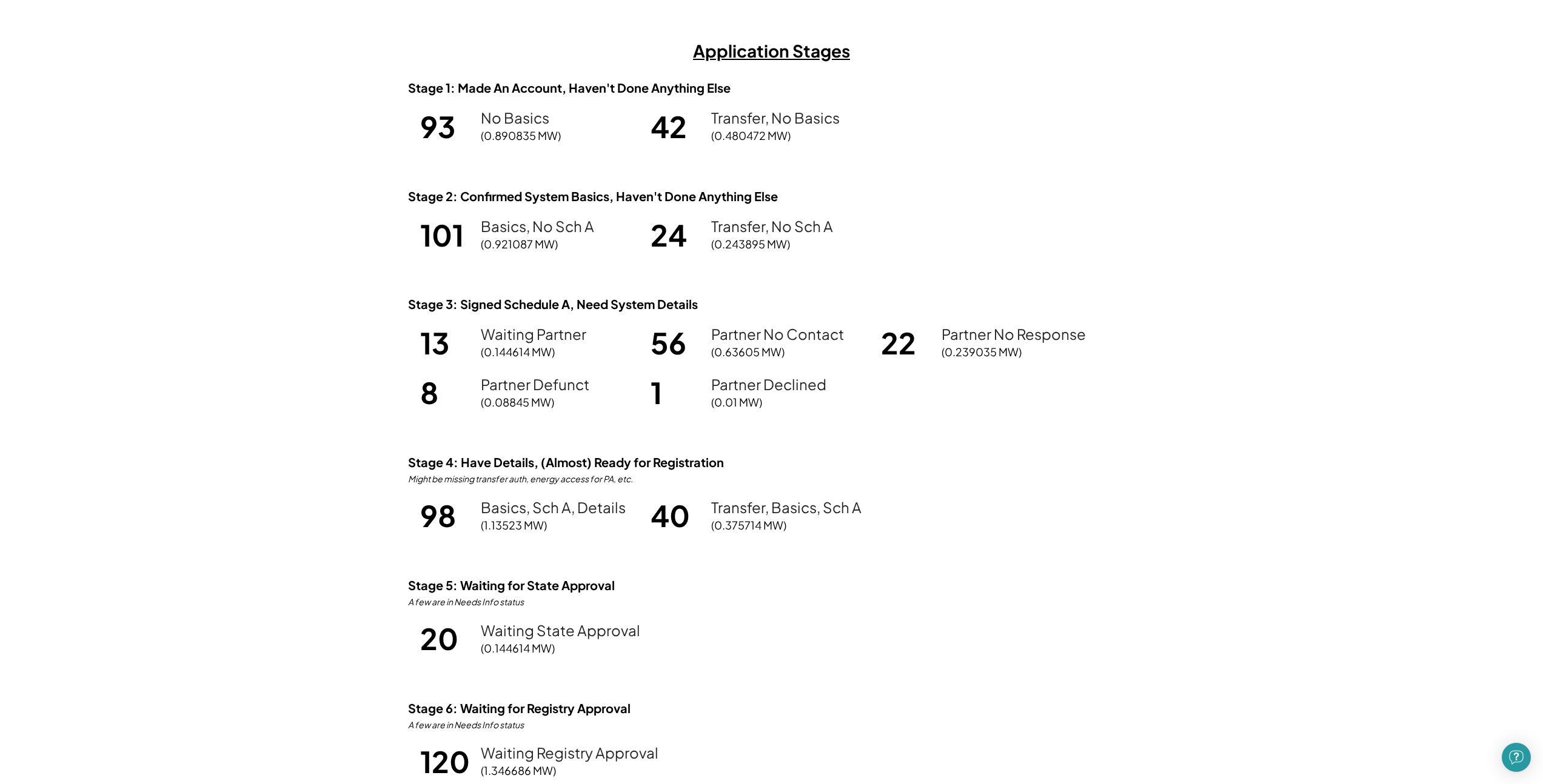
scroll to position [899, 0]
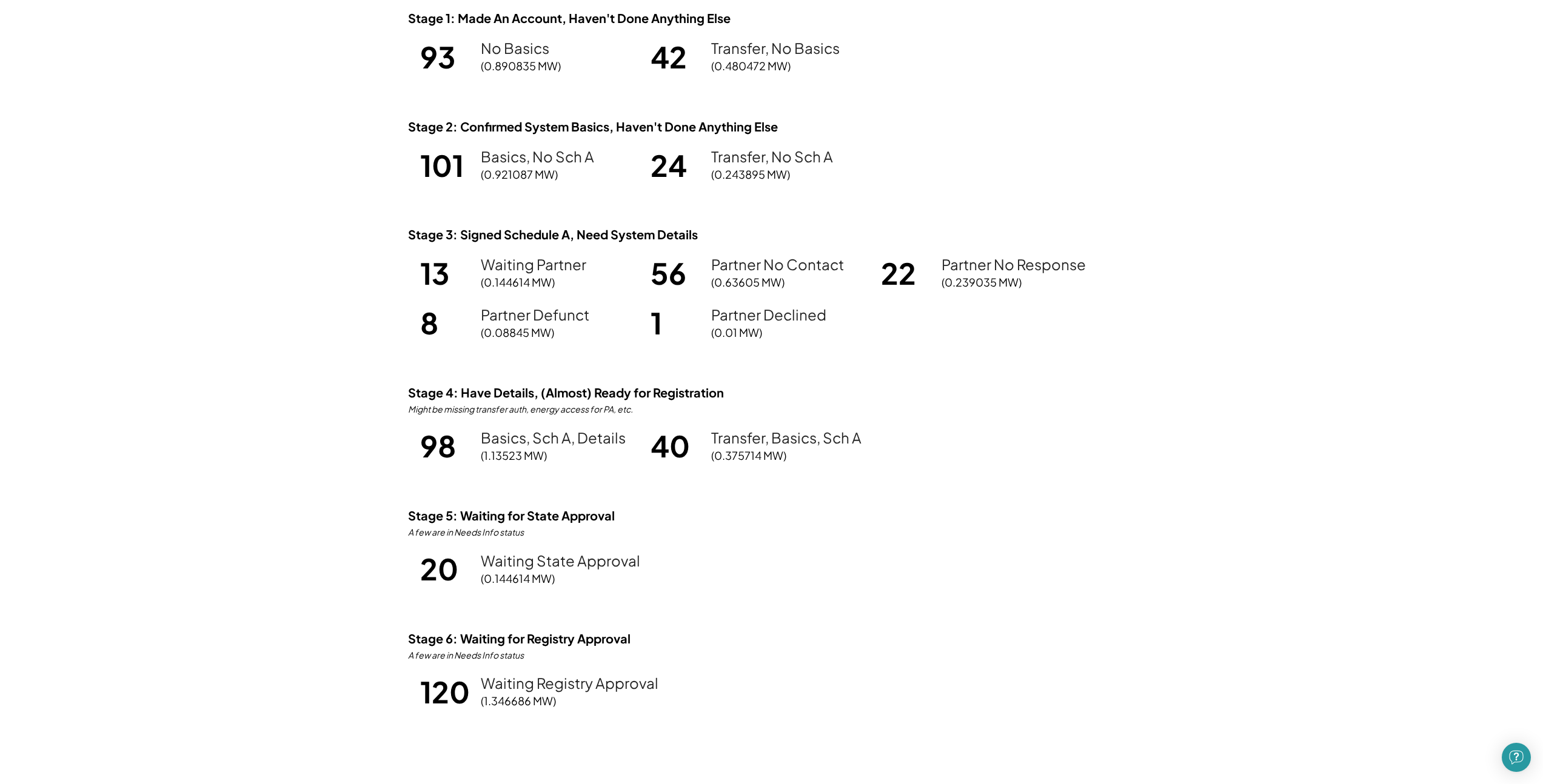
click at [1087, 236] on div "Stage 1: Made An Account, Haven't Done Anything Else 93 No Basics (0.890835 MW)…" at bounding box center [772, 372] width 728 height 726
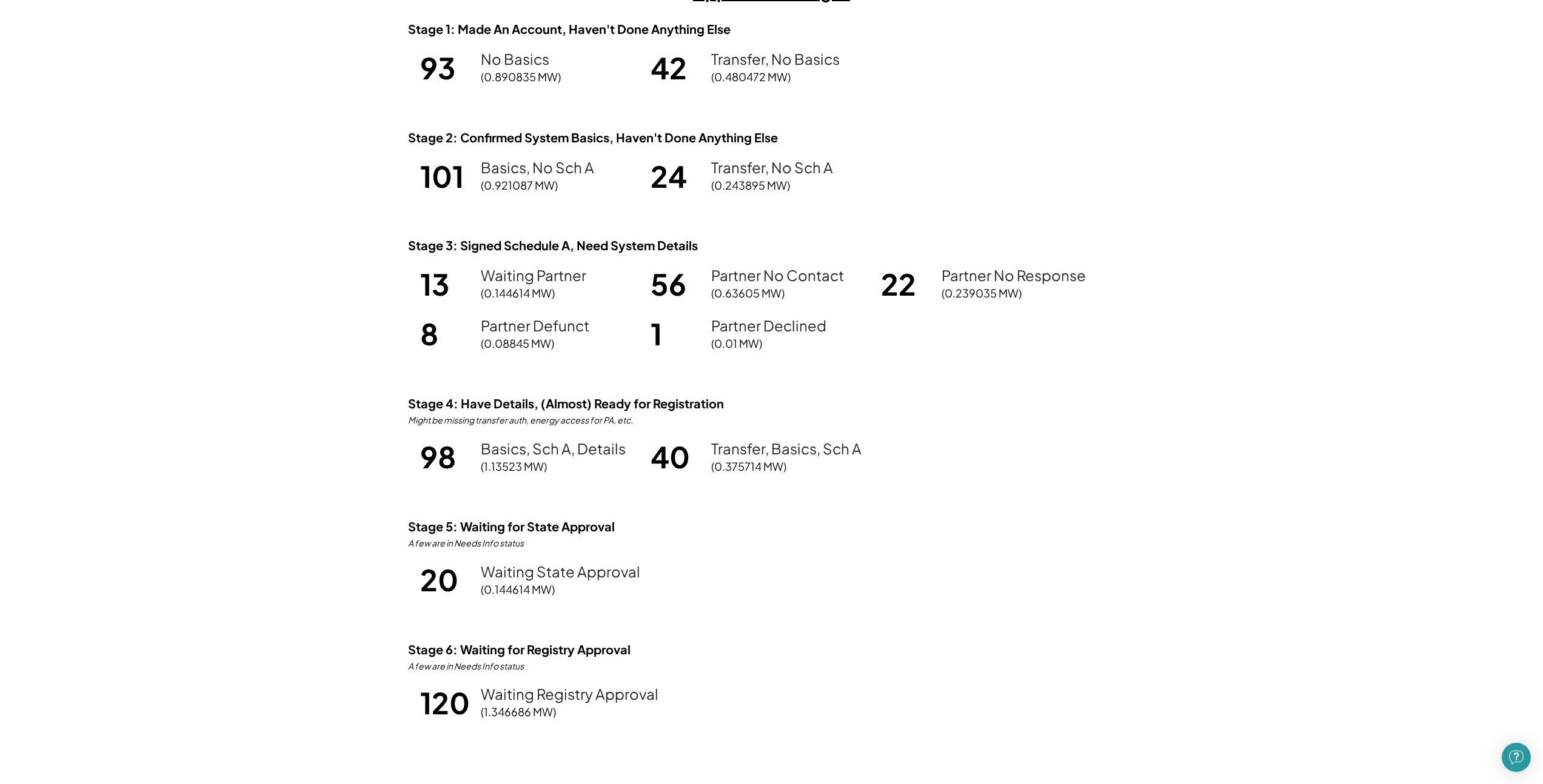
scroll to position [879, 0]
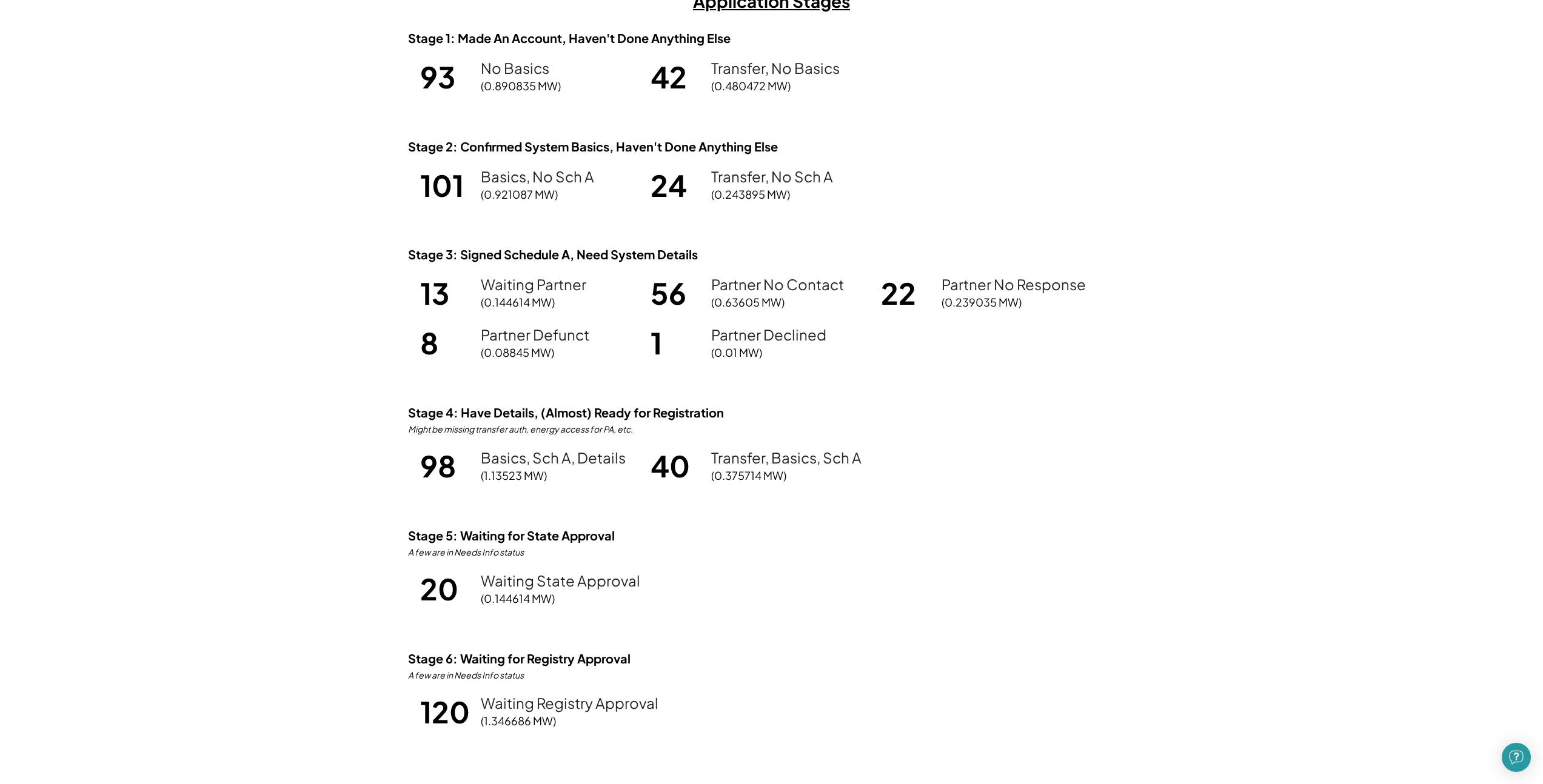
click at [1003, 371] on div "Stage 1: Made An Account, Haven't Done Anything Else 93 No Basics (0.890835 MW)…" at bounding box center [772, 393] width 728 height 726
click at [987, 357] on div "13 Waiting Partner (0.144614 MW) 56 Partner No Contact (0.63605 MW) 22 Partner …" at bounding box center [772, 318] width 728 height 88
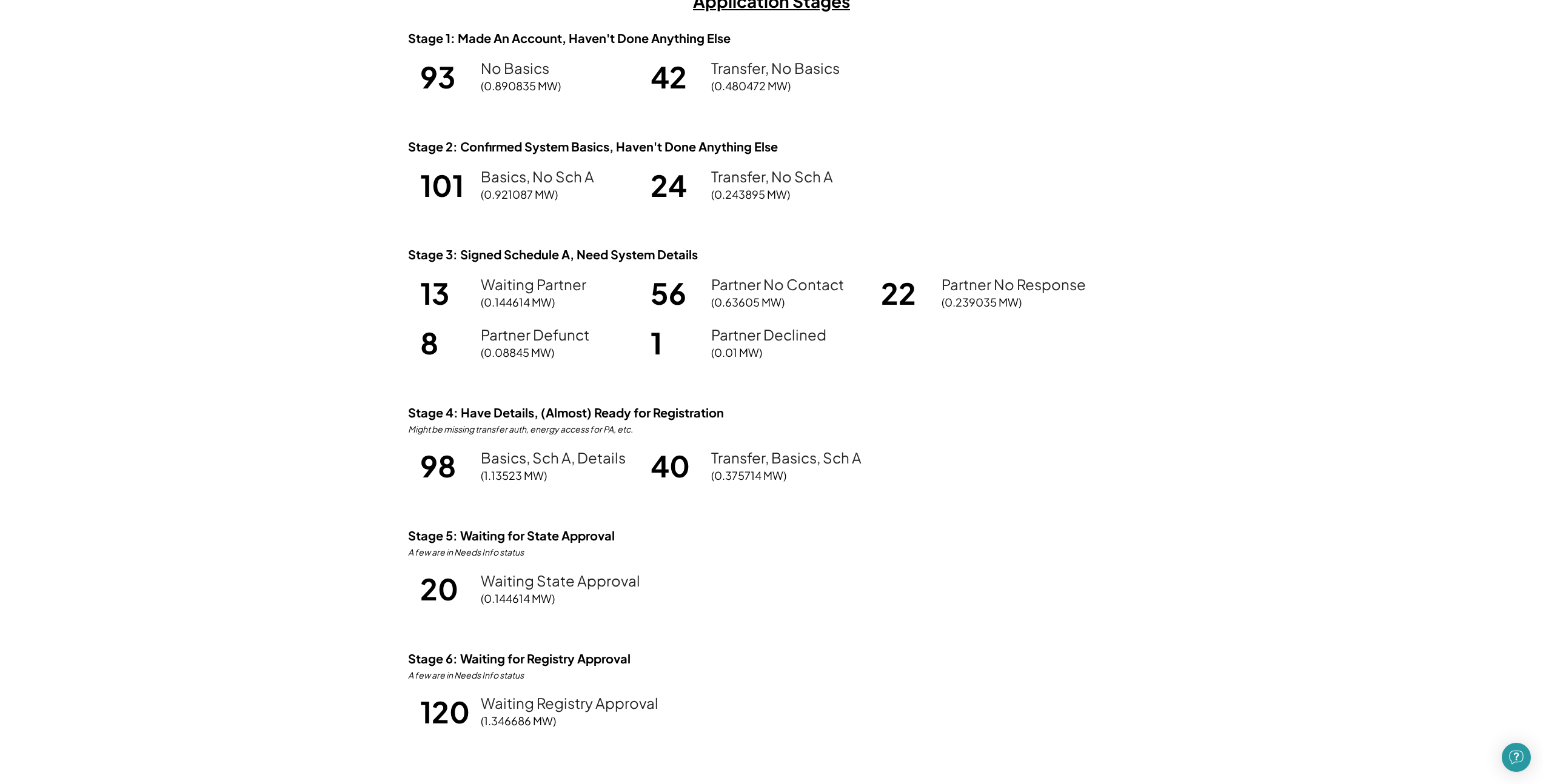
click at [937, 337] on div "13 Waiting Partner (0.144614 MW) 56 Partner No Contact (0.63605 MW) 22 Partner …" at bounding box center [772, 318] width 728 height 88
click at [937, 335] on div "13 Waiting Partner (0.144614 MW) 56 Partner No Contact (0.63605 MW) 22 Partner …" at bounding box center [772, 318] width 728 height 88
click at [937, 334] on div "13 Waiting Partner (0.144614 MW) 56 Partner No Contact (0.63605 MW) 22 Partner …" at bounding box center [772, 318] width 728 height 88
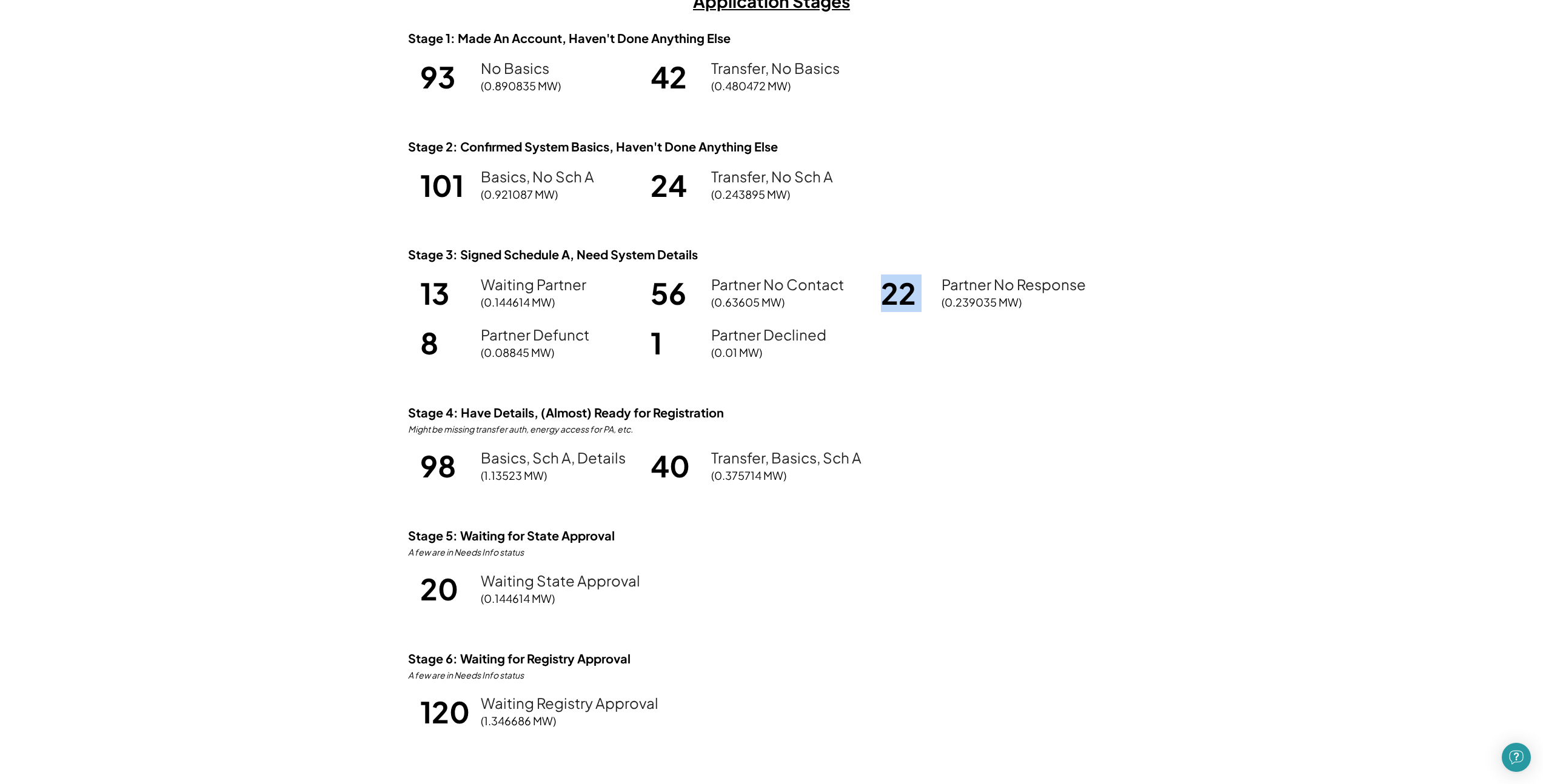
click at [937, 334] on div "13 Waiting Partner (0.144614 MW) 56 Partner No Contact (0.63605 MW) 22 Partner …" at bounding box center [772, 318] width 728 height 88
click at [925, 331] on div "13 Waiting Partner (0.144614 MW) 56 Partner No Contact (0.63605 MW) 22 Partner …" at bounding box center [772, 318] width 728 height 88
click at [926, 331] on div "13 Waiting Partner (0.144614 MW) 56 Partner No Contact (0.63605 MW) 22 Partner …" at bounding box center [772, 318] width 728 height 88
click at [926, 330] on div "13 Waiting Partner (0.144614 MW) 56 Partner No Contact (0.63605 MW) 22 Partner …" at bounding box center [772, 318] width 728 height 88
click at [925, 331] on div "13 Waiting Partner (0.144614 MW) 56 Partner No Contact (0.63605 MW) 22 Partner …" at bounding box center [772, 318] width 728 height 88
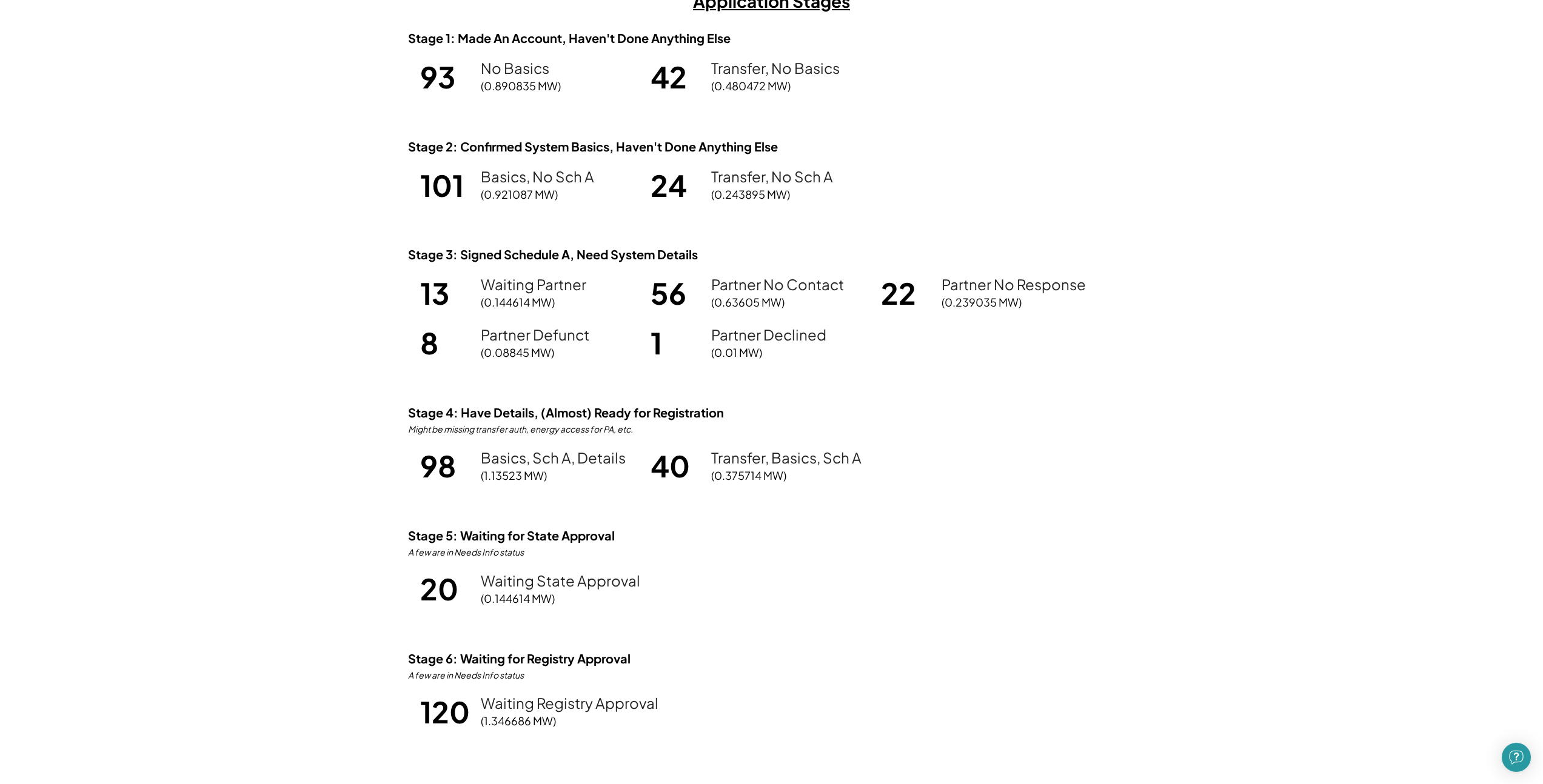
click at [946, 390] on div "Stage 1: Made An Account, Haven't Done Anything Else 93 No Basics (0.890835 MW)…" at bounding box center [772, 393] width 728 height 726
click at [947, 384] on div "Stage 1: Made An Account, Haven't Done Anything Else 93 No Basics (0.890835 MW)…" at bounding box center [772, 393] width 728 height 726
click at [947, 383] on div "Stage 1: Made An Account, Haven't Done Anything Else 93 No Basics (0.890835 MW)…" at bounding box center [772, 393] width 728 height 726
click at [947, 382] on div "Stage 1: Made An Account, Haven't Done Anything Else 93 No Basics (0.890835 MW)…" at bounding box center [772, 393] width 728 height 726
click at [947, 381] on div "Stage 1: Made An Account, Haven't Done Anything Else 93 No Basics (0.890835 MW)…" at bounding box center [772, 393] width 728 height 726
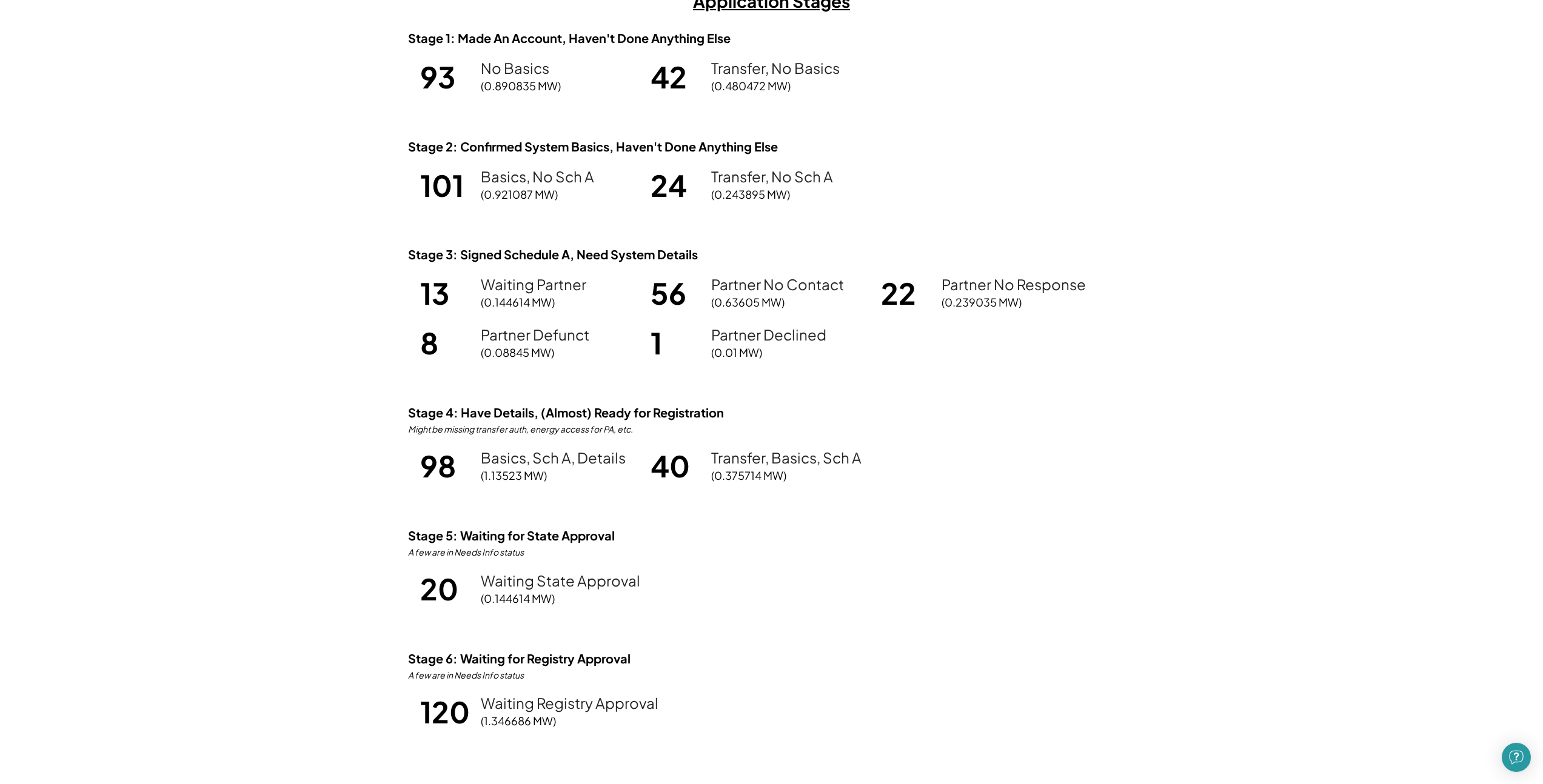
click at [1122, 344] on div "13 Waiting Partner (0.144614 MW) 56 Partner No Contact (0.63605 MW) 22 Partner …" at bounding box center [772, 318] width 728 height 88
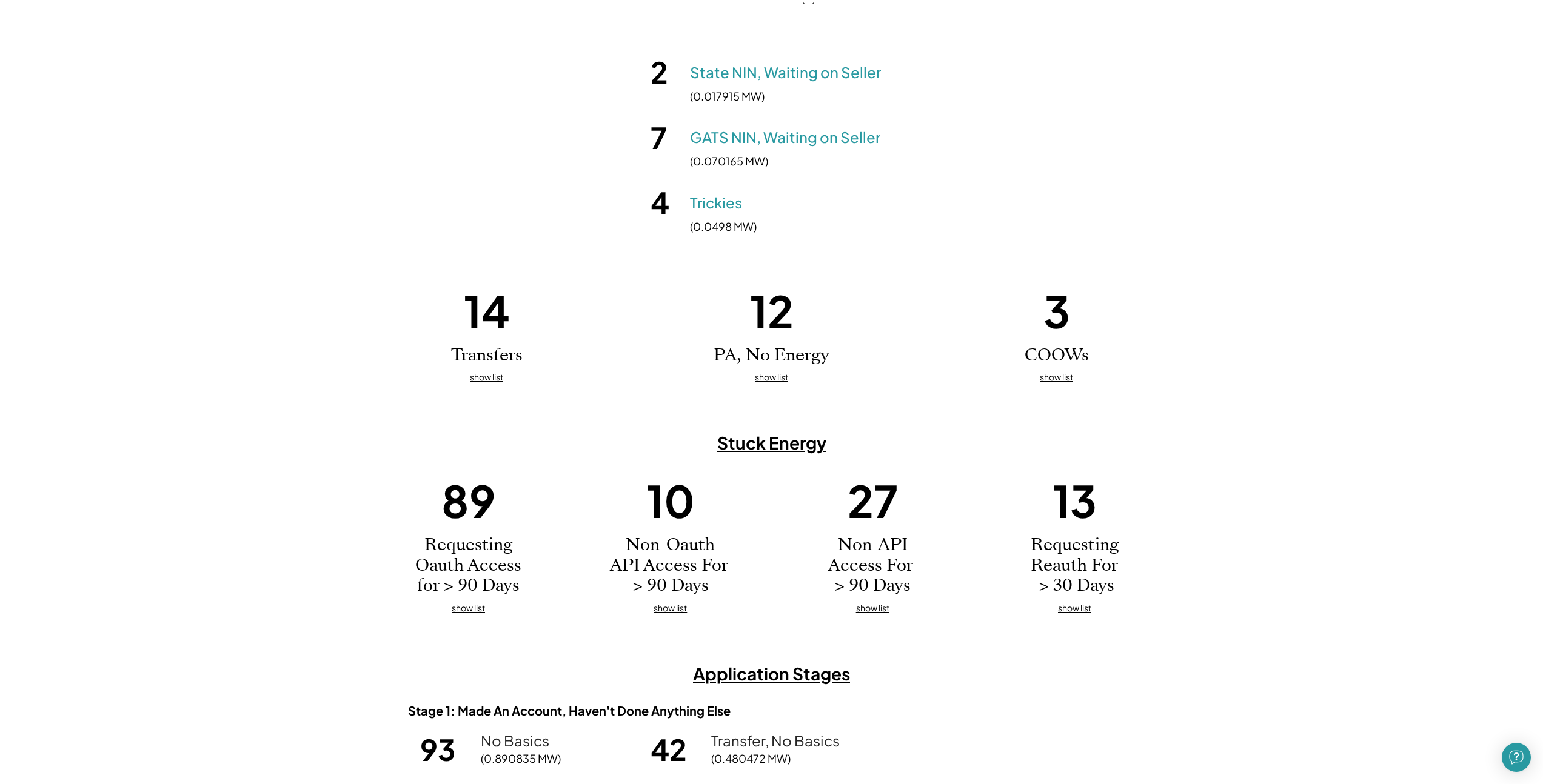
scroll to position [0, 0]
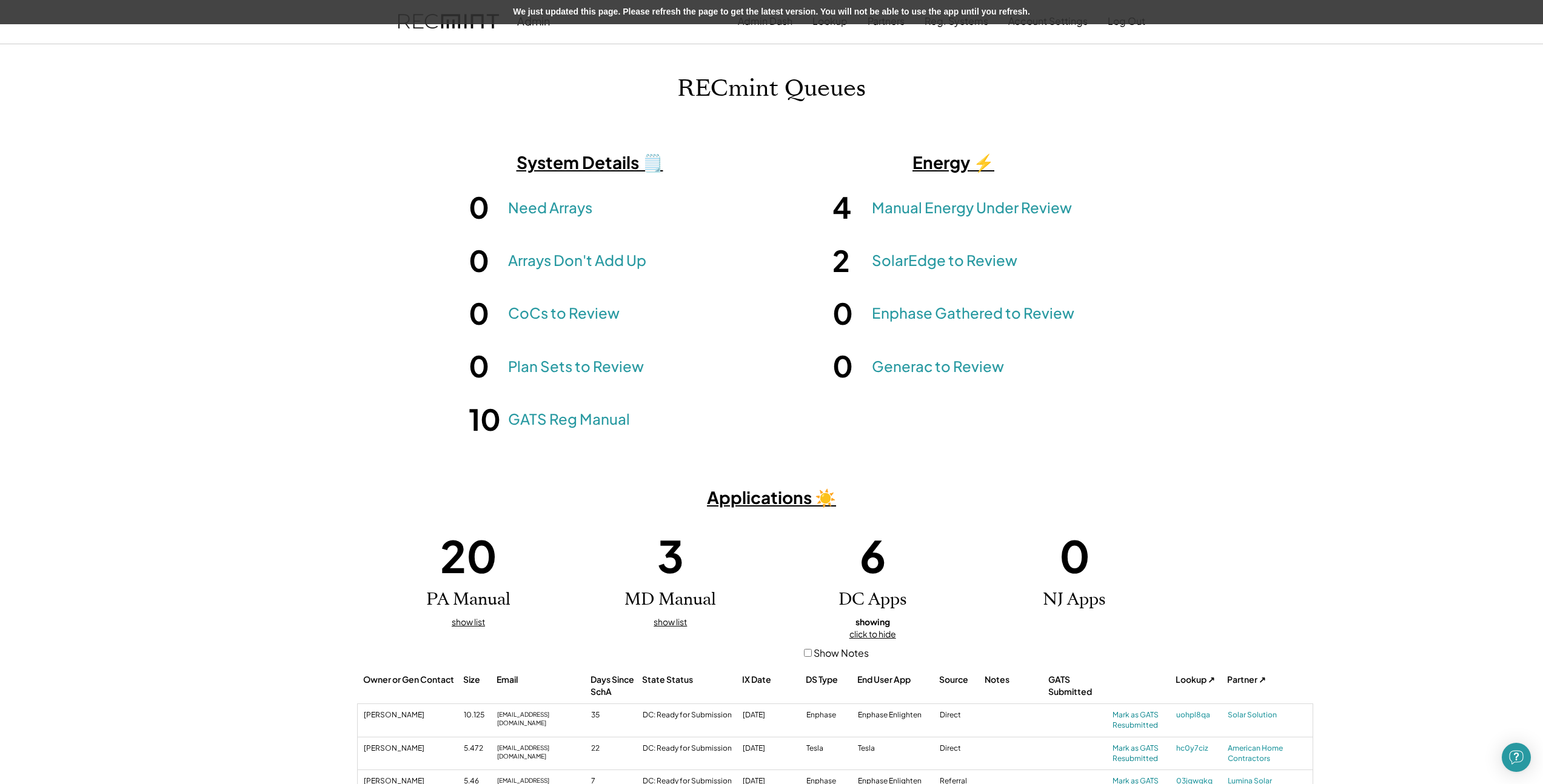
click at [268, 115] on div "RECmint Queues System Details 🗒️ 0 Need Arrays 0 Arrays Don't Add Up 0 CoCs to …" at bounding box center [772, 627] width 1543 height 1106
click at [724, 349] on div "System Details 🗒️ 0 Need Arrays 0 Arrays Don't Add Up 0 CoCs to Review 0 Plan S…" at bounding box center [590, 295] width 303 height 287
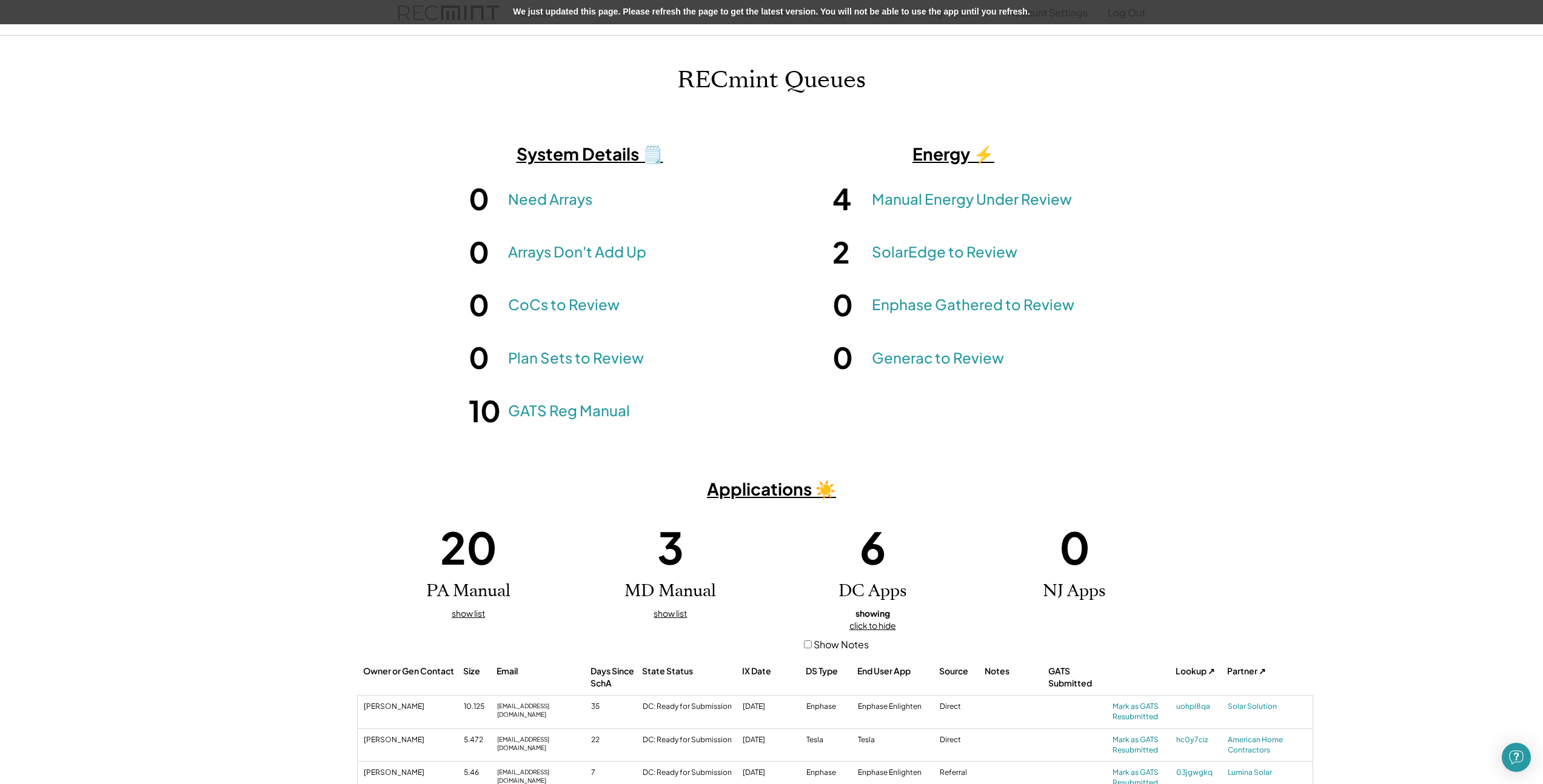
scroll to position [364, 0]
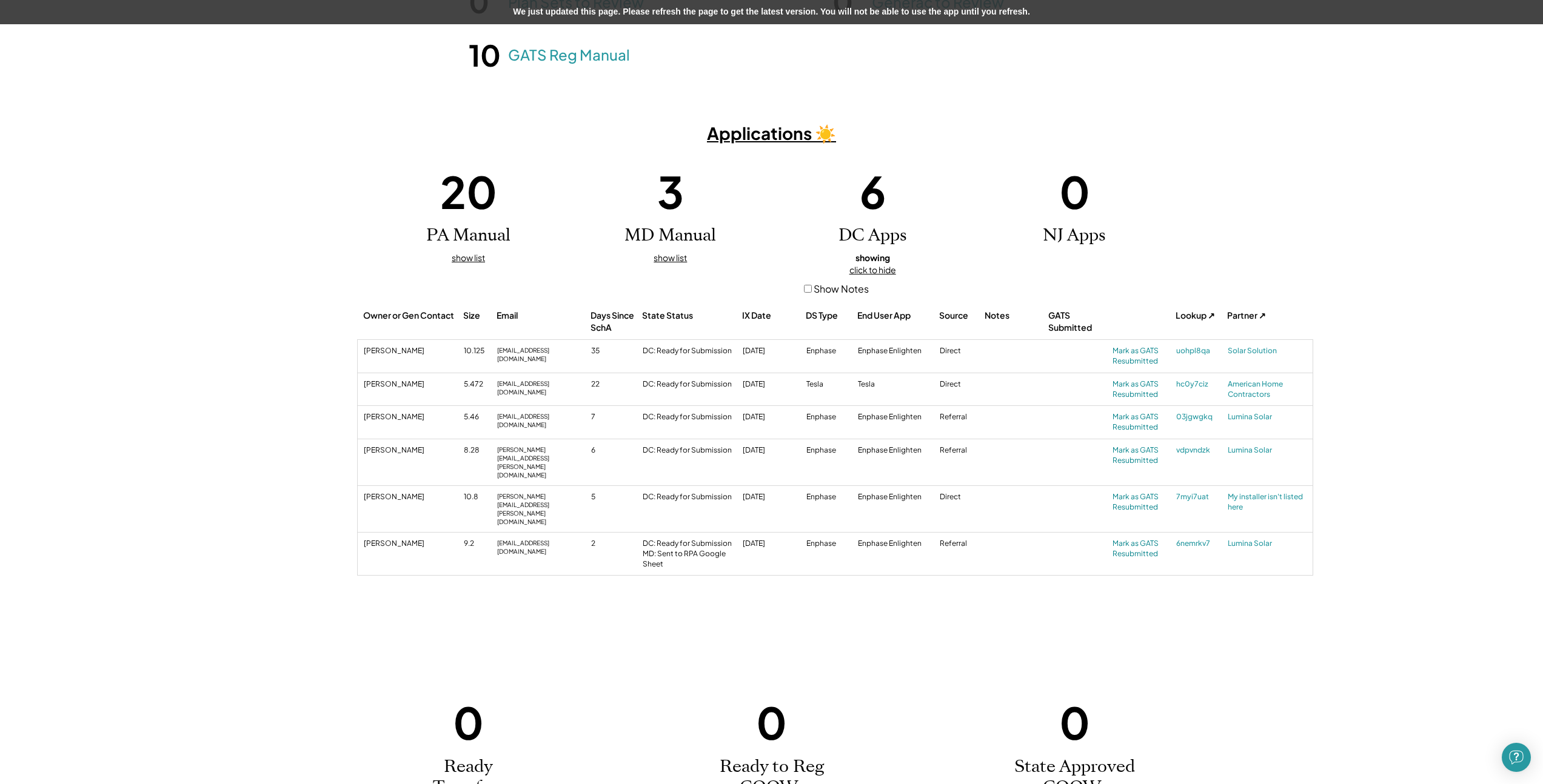
click at [954, 406] on div "Barak Richman 5.46 barakrichman@gmail.com 7 DC: Ready for Submission 6/20/25 En…" at bounding box center [835, 422] width 955 height 33
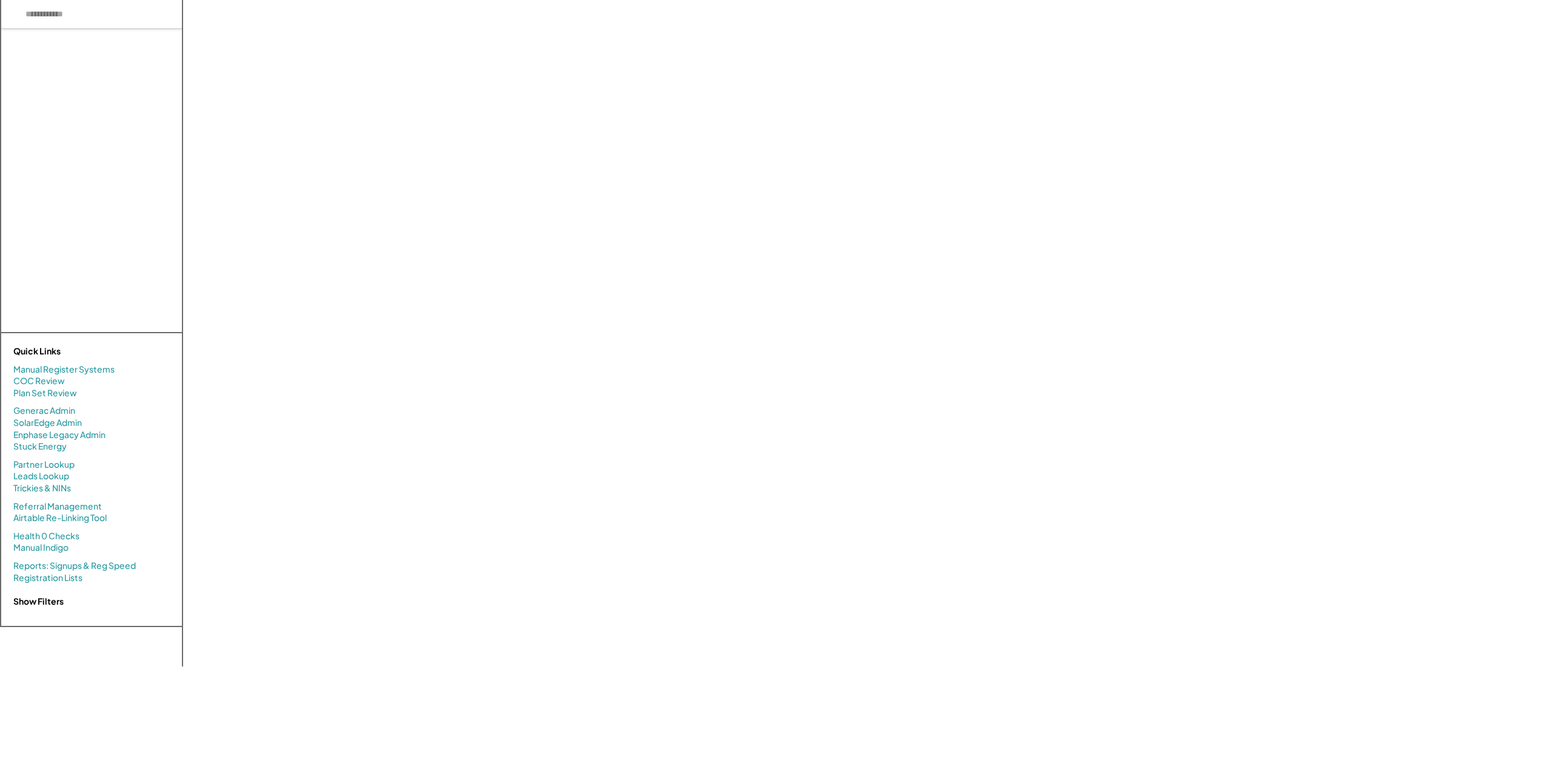
click at [143, 18] on input "input" at bounding box center [91, 14] width 180 height 29
paste input "*******"
click at [94, 12] on input "input" at bounding box center [91, 14] width 180 height 29
paste input "**********"
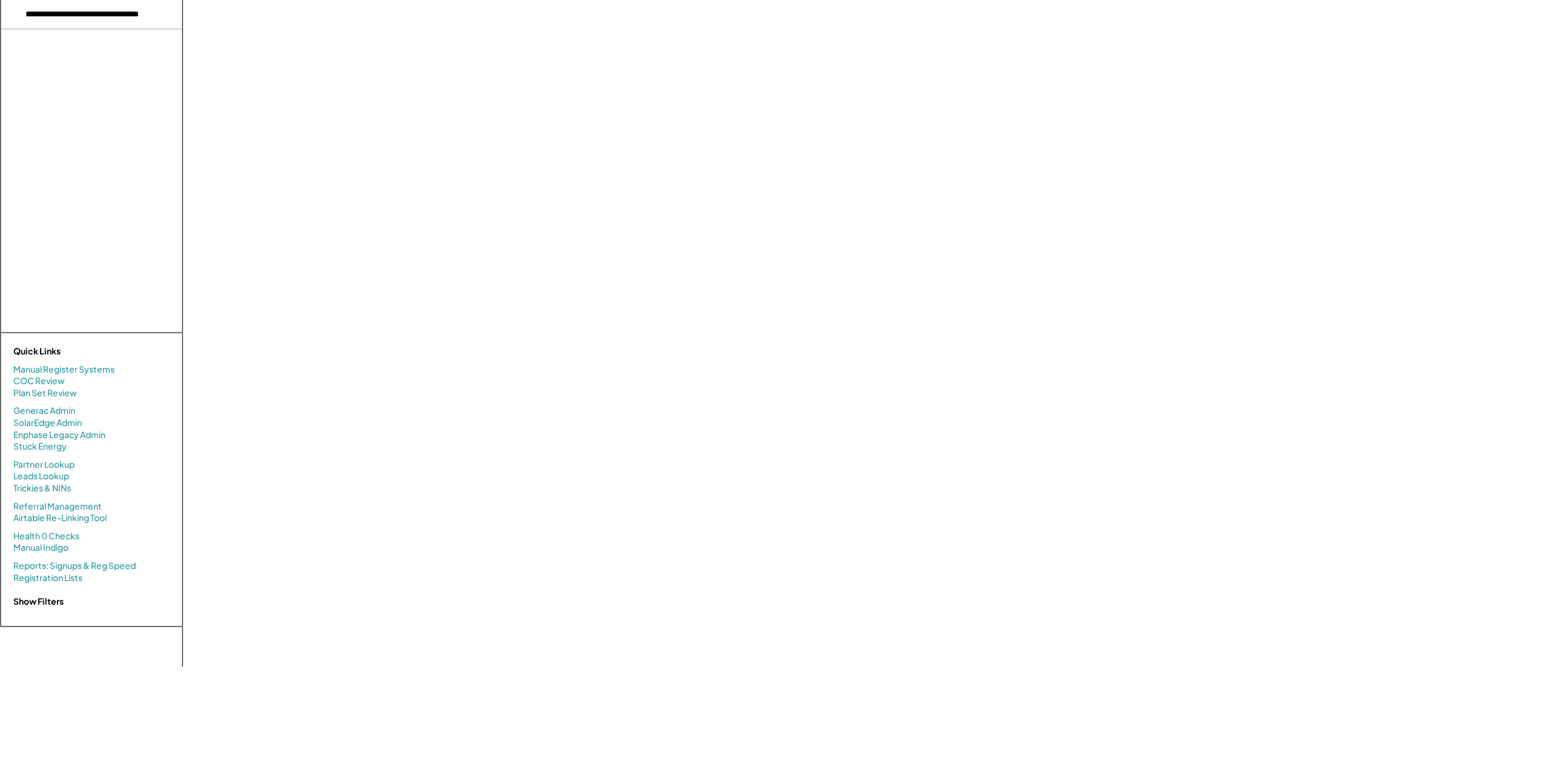
type input "**********"
click at [120, 19] on input "input" at bounding box center [91, 14] width 180 height 29
click at [109, 42] on div "[PERSON_NAME] (9.36kW)" at bounding box center [96, 42] width 158 height 13
select select "**********"
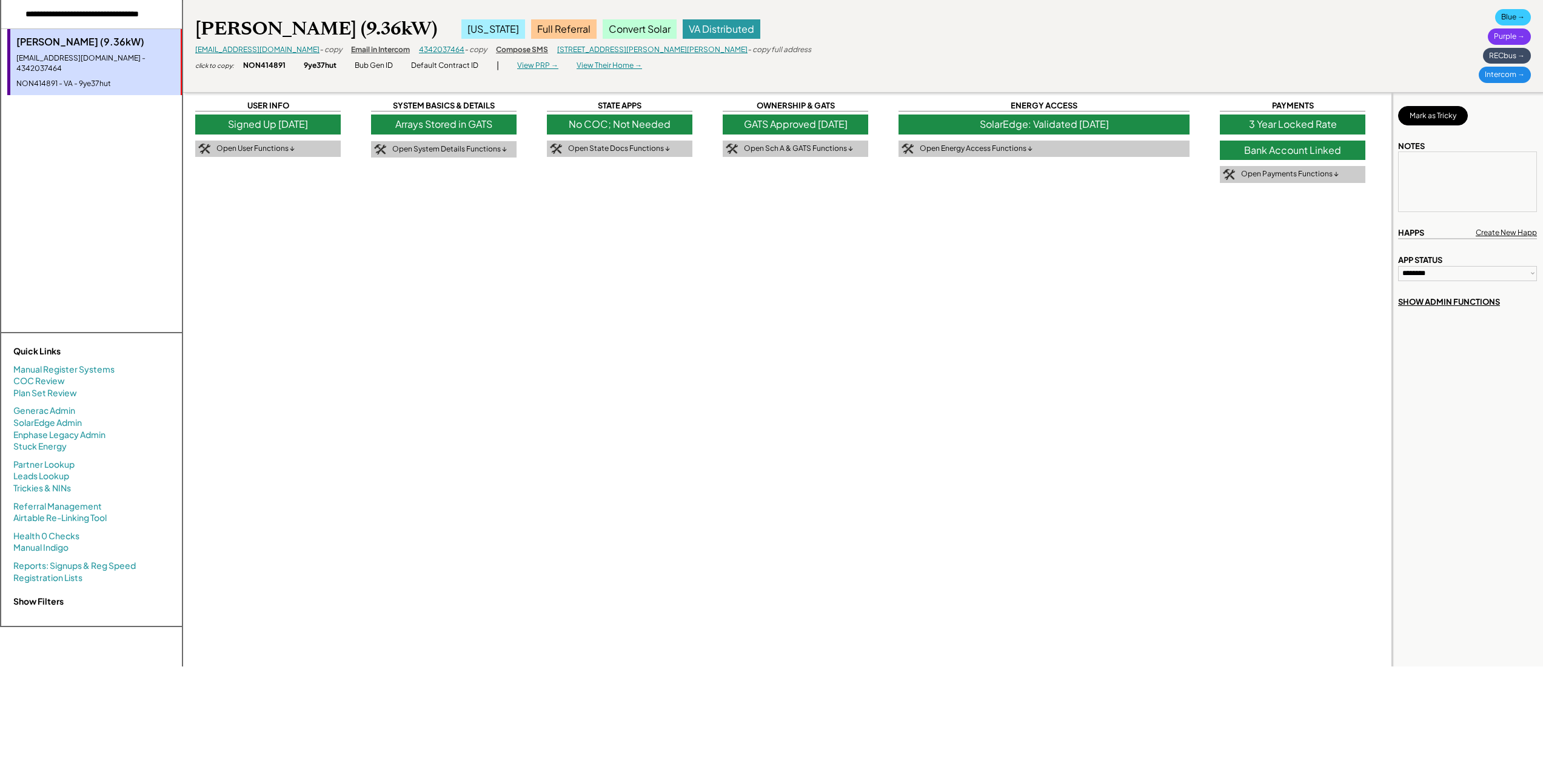
click at [1517, 13] on div "Blue →" at bounding box center [1513, 17] width 36 height 17
